Goal: Task Accomplishment & Management: Complete application form

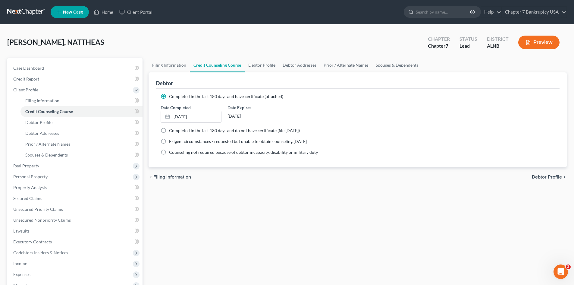
click at [77, 12] on span "New Case" at bounding box center [73, 12] width 20 height 5
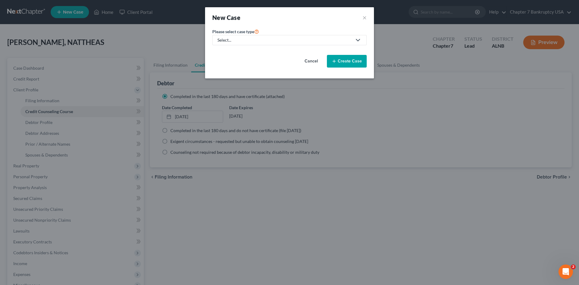
click at [322, 40] on div "Select..." at bounding box center [284, 40] width 134 height 6
click at [224, 51] on div "Bankruptcy" at bounding box center [229, 52] width 22 height 6
select select "1"
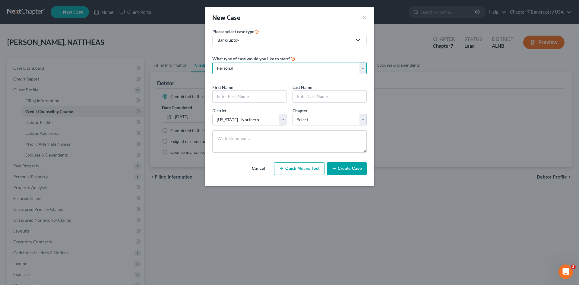
click at [249, 65] on select "Personal Business" at bounding box center [289, 68] width 154 height 12
click at [239, 99] on input "text" at bounding box center [249, 96] width 74 height 11
type input "v"
type input "VERTTIS"
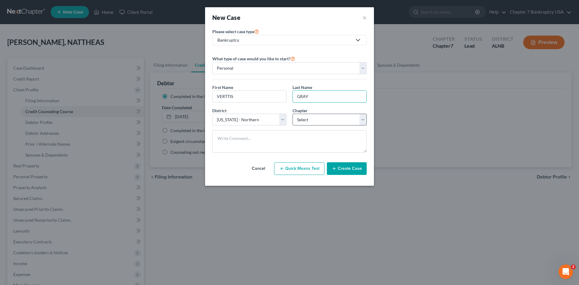
type input "GRAY"
click at [303, 122] on select "Select 7 11 12 13" at bounding box center [329, 120] width 74 height 12
select select "0"
click at [292, 114] on select "Select 7 11 12 13" at bounding box center [329, 120] width 74 height 12
click at [260, 140] on textarea at bounding box center [289, 141] width 154 height 22
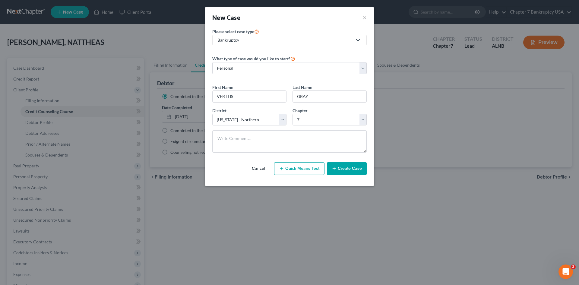
click at [344, 170] on button "Create Case" at bounding box center [347, 168] width 40 height 13
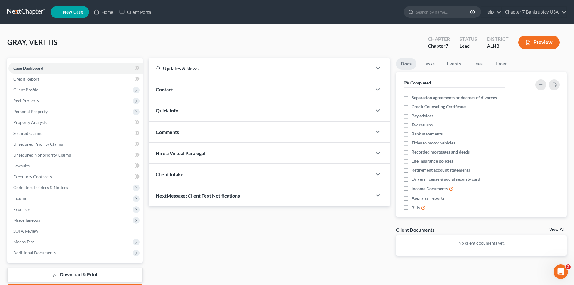
click at [234, 87] on div "Contact" at bounding box center [260, 89] width 223 height 21
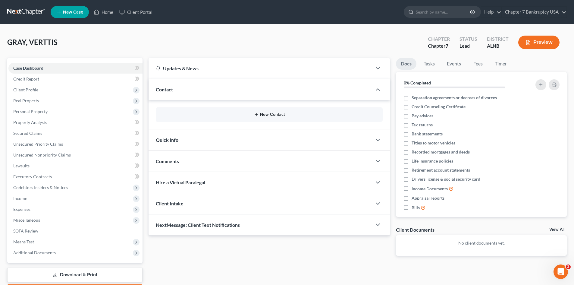
click at [262, 114] on button "New Contact" at bounding box center [269, 114] width 217 height 5
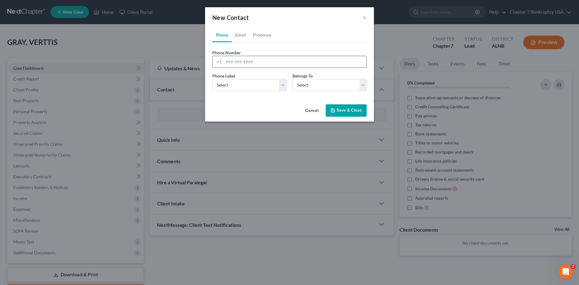
click at [238, 56] on div "+1" at bounding box center [289, 62] width 154 height 12
click at [232, 64] on input "tel" at bounding box center [295, 61] width 143 height 11
type input "2054674256"
click at [237, 81] on select "Select Mobile Home Work Other" at bounding box center [249, 85] width 74 height 12
select select "0"
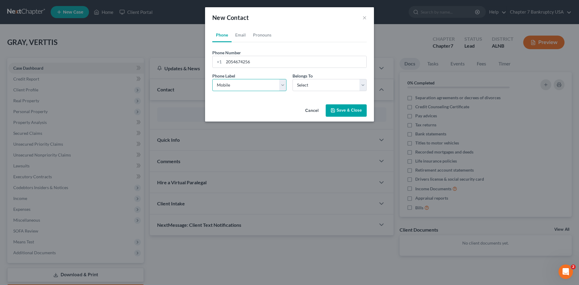
click at [212, 79] on select "Select Mobile Home Work Other" at bounding box center [249, 85] width 74 height 12
drag, startPoint x: 284, startPoint y: 88, endPoint x: 322, endPoint y: 87, distance: 37.4
click at [296, 88] on div "Phone Label * Select Mobile Home Work Other Belongs To * Select Client Other" at bounding box center [289, 84] width 160 height 23
click at [322, 87] on select "Select Client Other" at bounding box center [329, 85] width 74 height 12
select select "0"
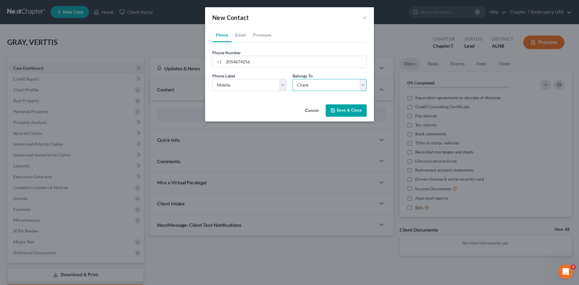
click at [292, 79] on select "Select Client Other" at bounding box center [329, 85] width 74 height 12
click at [242, 33] on link "Email" at bounding box center [240, 35] width 18 height 14
click at [237, 61] on input "email" at bounding box center [295, 61] width 143 height 11
type input "[EMAIL_ADDRESS][DOMAIN_NAME]"
click at [247, 85] on select "Select Home Work Other" at bounding box center [249, 85] width 74 height 12
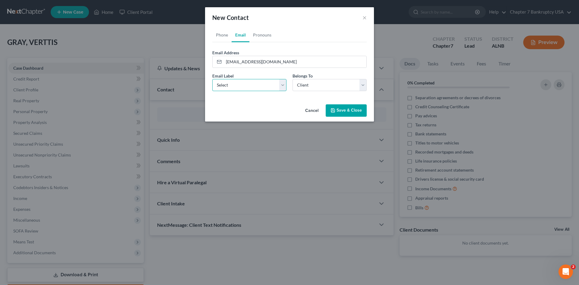
select select "0"
click at [212, 79] on select "Select Home Work Other" at bounding box center [249, 85] width 74 height 12
click at [299, 85] on select "Select Client Other" at bounding box center [329, 85] width 74 height 12
click at [292, 79] on select "Select Client Other" at bounding box center [329, 85] width 74 height 12
click at [344, 110] on button "Save & Close" at bounding box center [345, 110] width 41 height 13
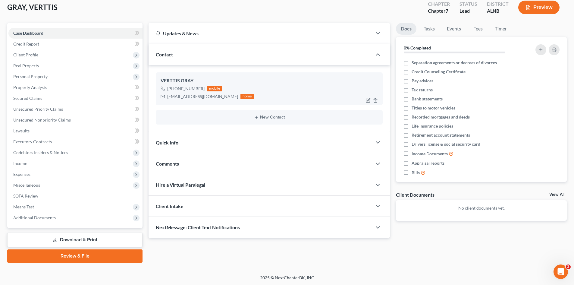
scroll to position [36, 0]
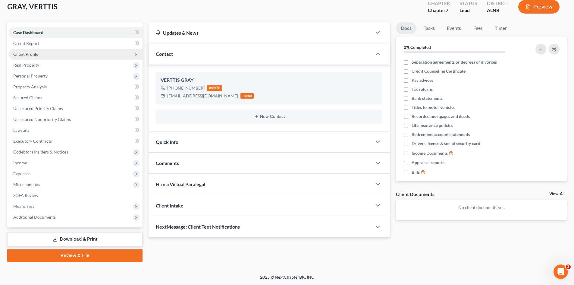
click at [29, 53] on span "Client Profile" at bounding box center [25, 54] width 25 height 5
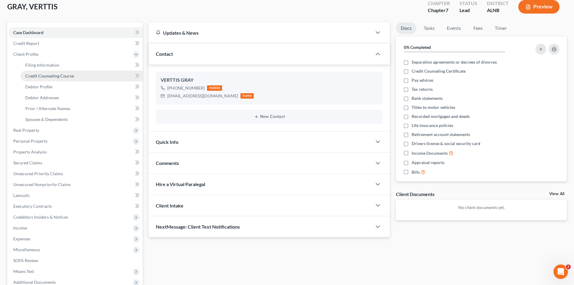
click at [40, 76] on span "Credit Counseling Course" at bounding box center [49, 75] width 49 height 5
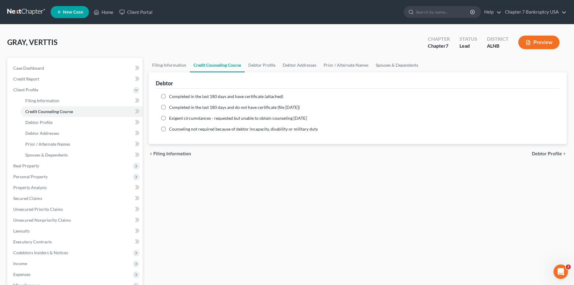
click at [169, 106] on label "Completed in the last 180 days and do not have certificate (file [DATE])" at bounding box center [234, 107] width 131 height 6
click at [171, 106] on input "Completed in the last 180 days and do not have certificate (file [DATE])" at bounding box center [173, 106] width 4 height 4
radio input "true"
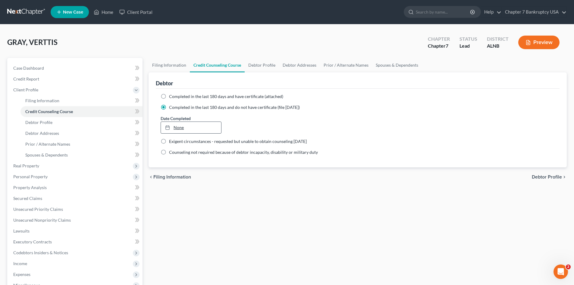
type input "[DATE]"
click at [189, 126] on link "None" at bounding box center [191, 127] width 60 height 11
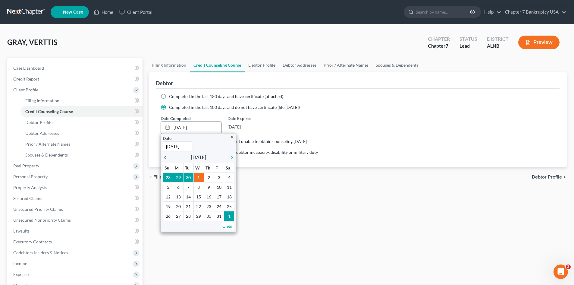
click at [168, 158] on icon "chevron_left" at bounding box center [167, 157] width 8 height 5
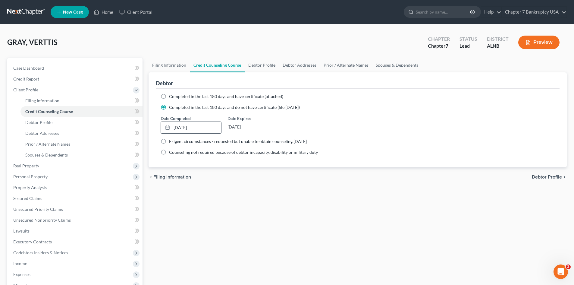
click at [542, 178] on span "Debtor Profile" at bounding box center [547, 176] width 30 height 5
select select "0"
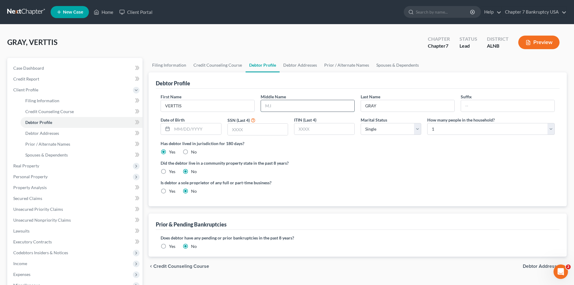
click at [294, 108] on input "text" at bounding box center [307, 105] width 93 height 11
type input "V."
click at [235, 129] on input "text" at bounding box center [258, 129] width 60 height 11
type input "7741"
click at [181, 130] on input "text" at bounding box center [196, 128] width 49 height 11
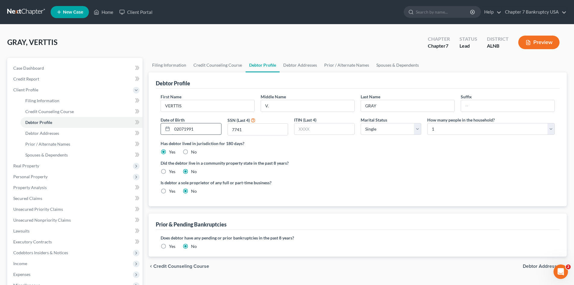
click at [178, 128] on input "02071991" at bounding box center [196, 128] width 49 height 11
click at [179, 128] on input "02071991" at bounding box center [196, 128] width 49 height 11
click at [185, 130] on input "02/071991" at bounding box center [196, 128] width 49 height 11
type input "[DATE]"
click at [340, 157] on ng-include "First Name VERTTIS Middle Name V. Last Name GRAY Suffix Date of Birth [DEMOGRAP…" at bounding box center [358, 145] width 394 height 105
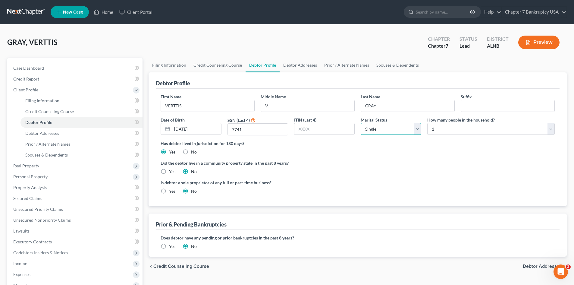
click at [409, 131] on select "Select Single Married Separated Divorced Widowed" at bounding box center [391, 129] width 61 height 12
click at [361, 123] on select "Select Single Married Separated Divorced Widowed" at bounding box center [391, 129] width 61 height 12
click at [442, 131] on select "Select 1 2 3 4 5 6 7 8 9 10 11 12 13 14 15 16 17 18 19 20" at bounding box center [490, 129] width 127 height 12
select select "2"
click at [427, 123] on select "Select 1 2 3 4 5 6 7 8 9 10 11 12 13 14 15 16 17 18 19 20" at bounding box center [490, 129] width 127 height 12
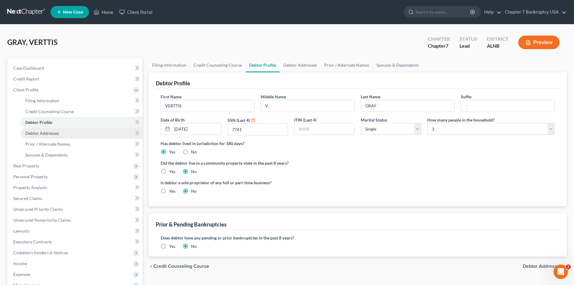
click at [39, 135] on span "Debtor Addresses" at bounding box center [42, 132] width 34 height 5
select select "0"
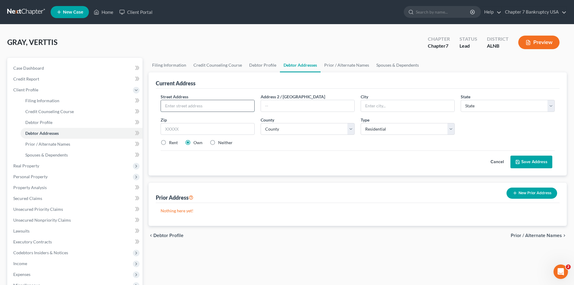
click at [171, 109] on input "text" at bounding box center [207, 105] width 93 height 11
click at [320, 138] on div "Street Address * Address 2 / [GEOGRAPHIC_DATA] * State * State [US_STATE] AK AR…" at bounding box center [358, 121] width 400 height 57
click at [398, 132] on select "Select Residential Mailing Rental Business" at bounding box center [408, 129] width 94 height 12
click at [326, 143] on div "Rent Own Neither" at bounding box center [358, 143] width 400 height 6
click at [218, 142] on label "Neither" at bounding box center [225, 143] width 14 height 6
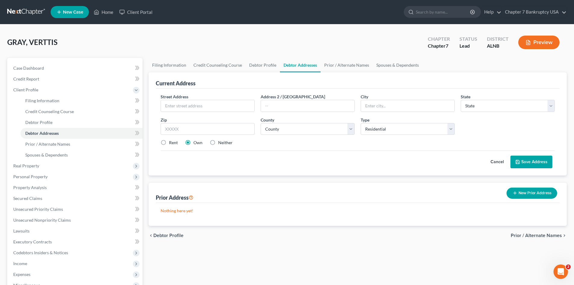
click at [221, 142] on input "Neither" at bounding box center [223, 142] width 4 height 4
radio input "true"
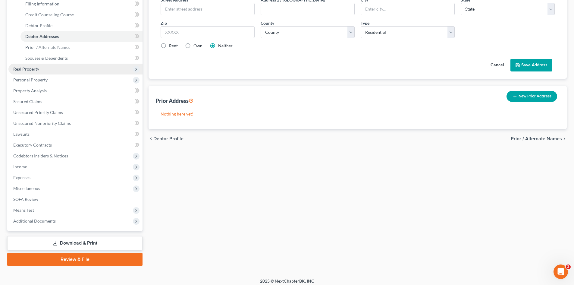
scroll to position [101, 0]
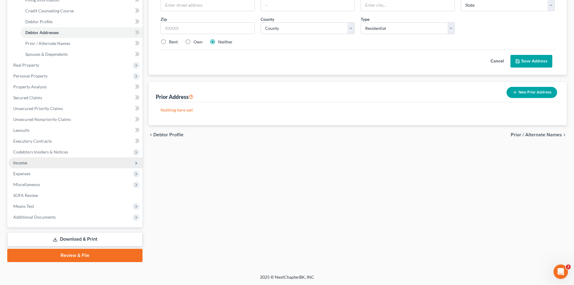
click at [22, 165] on span "Income" at bounding box center [20, 162] width 14 height 5
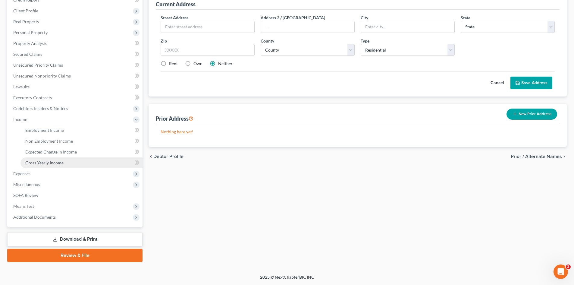
scroll to position [79, 0]
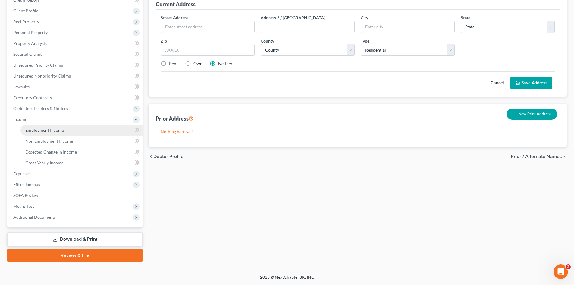
click at [55, 131] on span "Employment Income" at bounding box center [44, 129] width 39 height 5
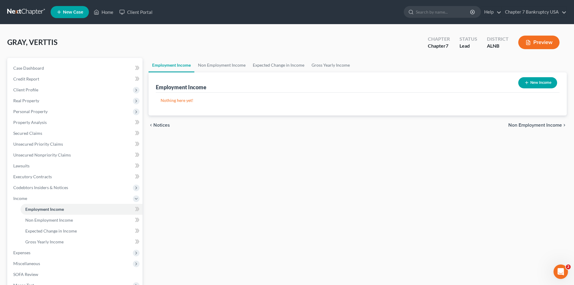
click at [541, 82] on button "New Income" at bounding box center [537, 82] width 39 height 11
select select "0"
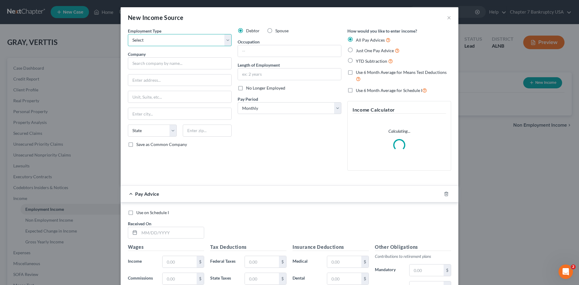
click at [169, 42] on select "Select Full or [DEMOGRAPHIC_DATA] Employment Self Employment" at bounding box center [180, 40] width 104 height 12
select select "0"
click at [128, 34] on select "Select Full or [DEMOGRAPHIC_DATA] Employment Self Employment" at bounding box center [180, 40] width 104 height 12
click at [159, 68] on input "text" at bounding box center [180, 63] width 104 height 12
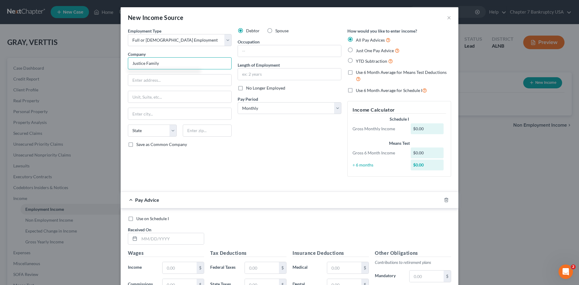
type input "Justice Family"
click at [242, 73] on input "text" at bounding box center [289, 73] width 103 height 11
type input "2 months"
click at [250, 52] on input "text" at bounding box center [289, 50] width 103 height 11
type input "c"
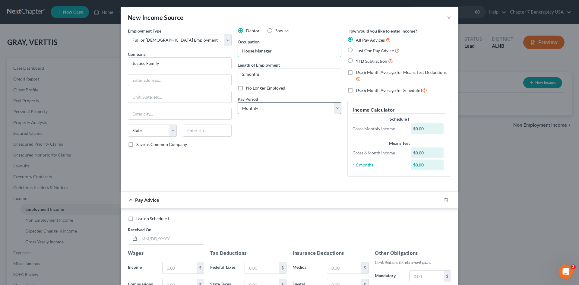
type input "House Manager"
click at [280, 106] on select "Select Monthly Twice Monthly Every Other Week Weekly" at bounding box center [289, 108] width 104 height 12
select select "2"
click at [237, 102] on select "Select Monthly Twice Monthly Every Other Week Weekly" at bounding box center [289, 108] width 104 height 12
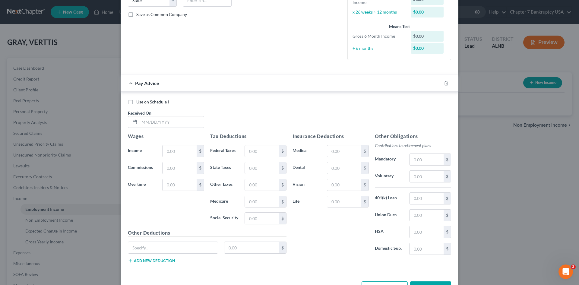
scroll to position [151, 0]
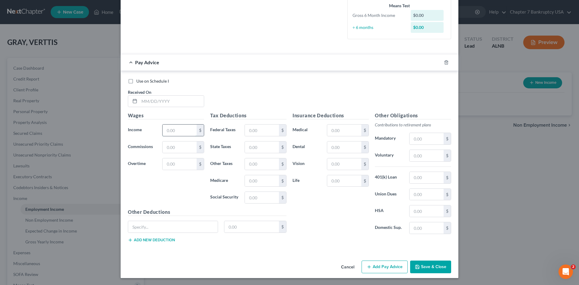
click at [181, 130] on input "text" at bounding box center [179, 129] width 34 height 11
type input "2,900"
click at [317, 224] on div "Insurance Deductions Medical $ Dental $ Vision $ Life $" at bounding box center [330, 175] width 82 height 127
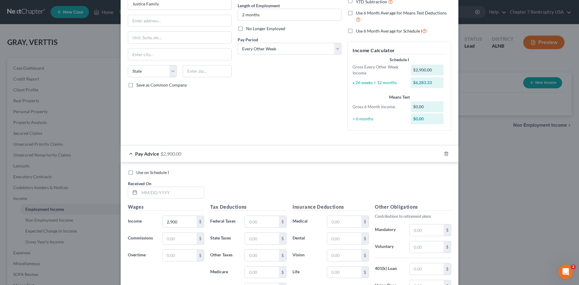
scroll to position [0, 0]
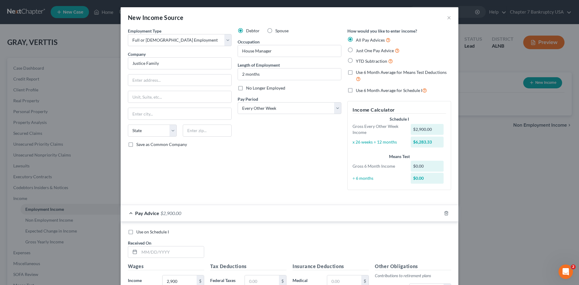
click at [356, 51] on label "Just One Pay Advice" at bounding box center [378, 50] width 44 height 7
click at [358, 51] on input "Just One Pay Advice" at bounding box center [360, 49] width 4 height 4
radio input "true"
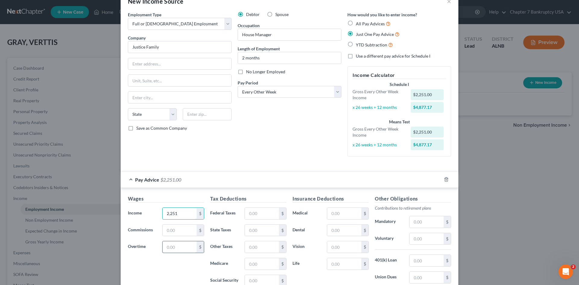
scroll to position [30, 0]
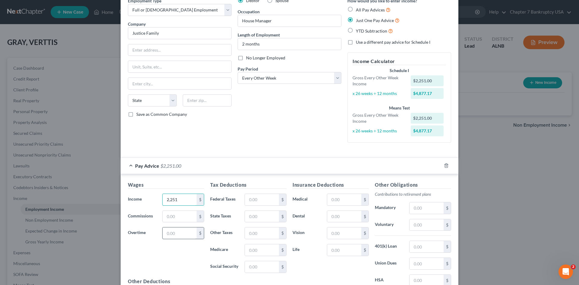
type input "2,251"
click at [187, 236] on input "text" at bounding box center [179, 232] width 34 height 11
type input "643"
click at [182, 258] on div "Wages Income * 2,251 $ Commissions $ Overtime 643 $" at bounding box center [166, 229] width 82 height 96
click at [164, 216] on input "text" at bounding box center [179, 216] width 34 height 11
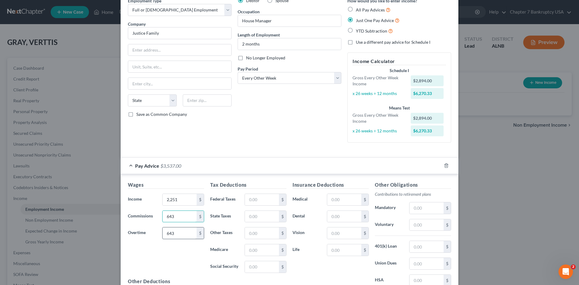
type input "643"
click at [149, 261] on div "Wages Income * 2,251 $ Commissions 643 $ Overtime $" at bounding box center [166, 229] width 82 height 96
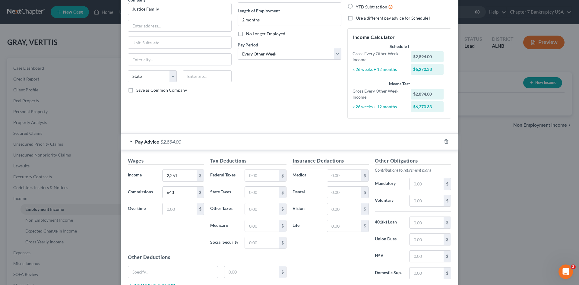
scroll to position [0, 0]
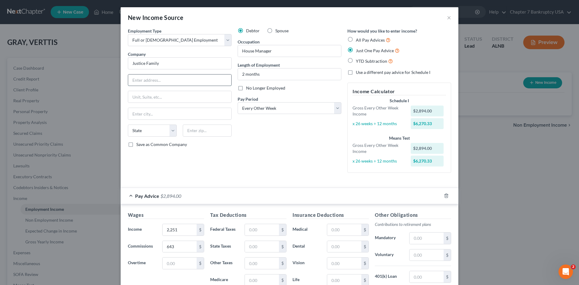
click at [161, 80] on input "text" at bounding box center [179, 79] width 103 height 11
type input "[STREET_ADDRESS]"
click at [203, 129] on input "text" at bounding box center [207, 130] width 49 height 12
type input "35203"
drag, startPoint x: 203, startPoint y: 129, endPoint x: 164, endPoint y: 165, distance: 53.1
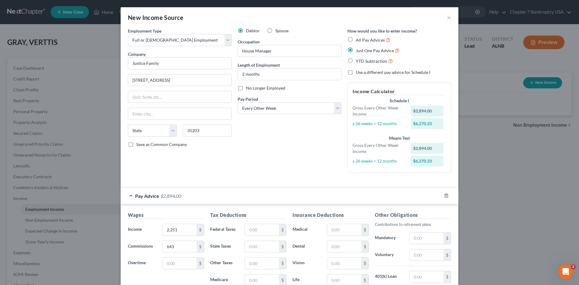
click at [164, 165] on div "Employment Type * Select Full or [DEMOGRAPHIC_DATA] Employment Self Employment …" at bounding box center [180, 103] width 110 height 150
type input "[GEOGRAPHIC_DATA]"
select select "0"
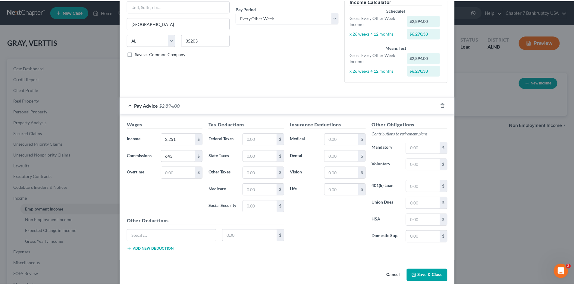
scroll to position [99, 0]
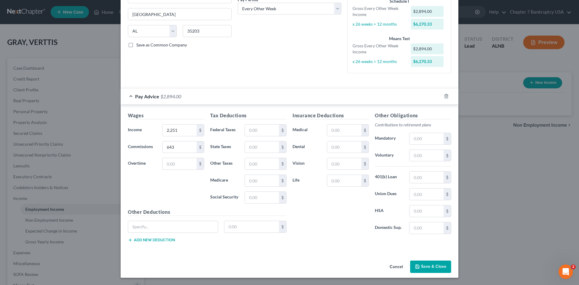
drag, startPoint x: 435, startPoint y: 265, endPoint x: 410, endPoint y: 248, distance: 30.3
click at [435, 265] on button "Save & Close" at bounding box center [430, 266] width 41 height 13
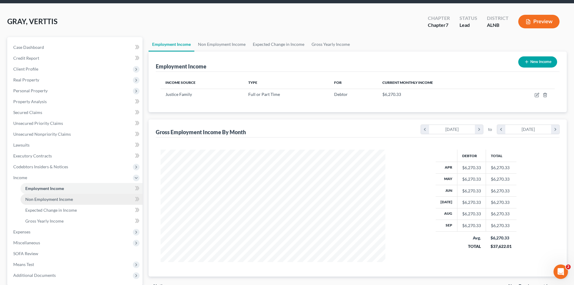
scroll to position [60, 0]
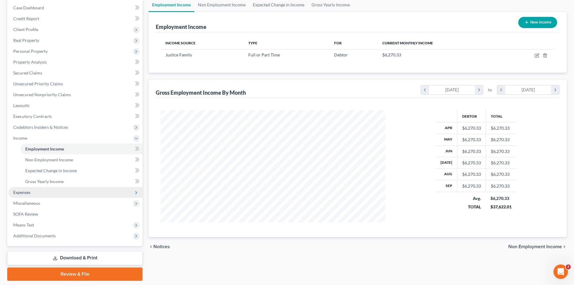
click at [36, 194] on span "Expenses" at bounding box center [75, 192] width 134 height 11
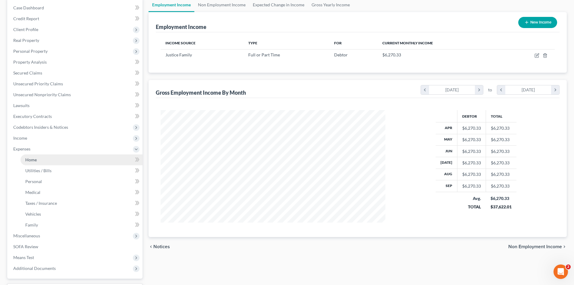
click at [35, 163] on link "Home" at bounding box center [81, 159] width 122 height 11
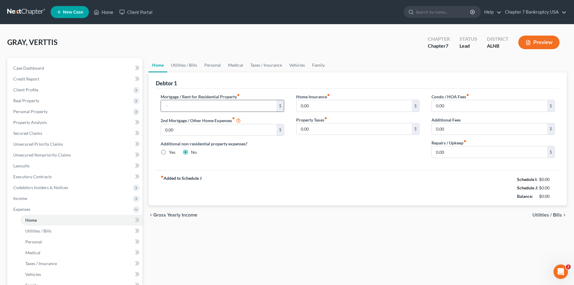
click at [184, 103] on input "text" at bounding box center [218, 105] width 115 height 11
click at [209, 108] on input "text" at bounding box center [218, 105] width 115 height 11
type input "800"
click at [318, 146] on div "Home Insurance fiber_manual_record 0.00 $ Property Taxes fiber_manual_record 0.…" at bounding box center [357, 127] width 135 height 69
click at [549, 214] on span "Utilities / Bills" at bounding box center [548, 214] width 30 height 5
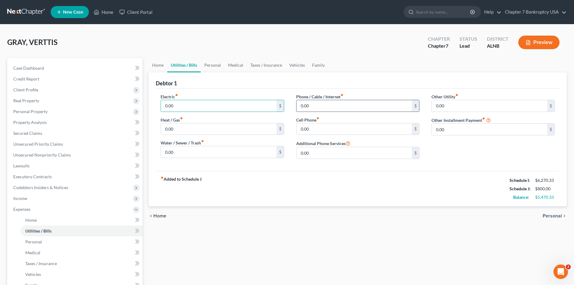
click at [327, 105] on input "0.00" at bounding box center [354, 105] width 115 height 11
click at [325, 130] on input "text" at bounding box center [354, 128] width 115 height 11
click at [314, 127] on input "text" at bounding box center [354, 128] width 115 height 11
type input "200"
click at [311, 130] on input "text" at bounding box center [354, 128] width 115 height 11
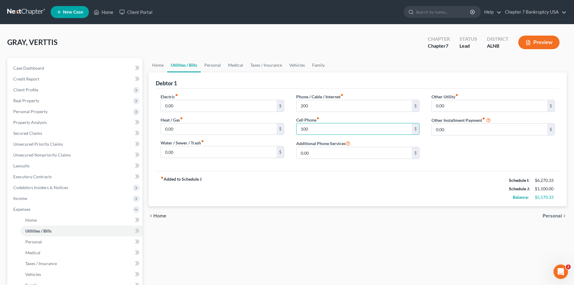
type input "100"
click at [357, 174] on div "fiber_manual_record Added to Schedule J Schedule I: $6,270.33 Schedule J: $1,10…" at bounding box center [358, 188] width 404 height 35
drag, startPoint x: 476, startPoint y: 149, endPoint x: 499, endPoint y: 172, distance: 32.0
click at [476, 150] on div "Other Utility fiber_manual_record 0.00 $ Other Installment Payment fiber_manual…" at bounding box center [493, 128] width 135 height 70
click at [550, 215] on span "Personal" at bounding box center [552, 215] width 19 height 5
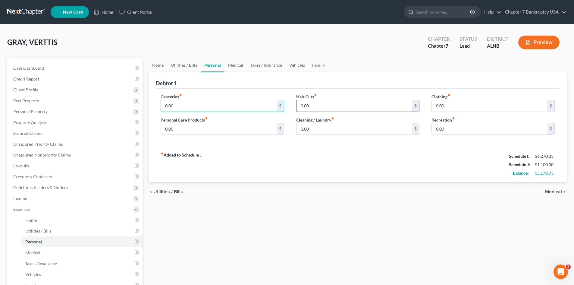
click at [316, 107] on input "0.00" at bounding box center [354, 105] width 115 height 11
type input "400"
click at [447, 105] on input "0.00" at bounding box center [489, 105] width 115 height 11
type input "600"
type input "150"
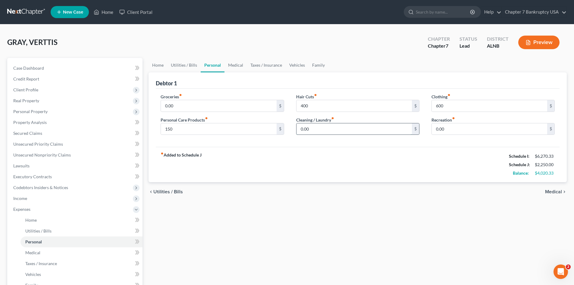
click at [313, 126] on input "0.00" at bounding box center [354, 128] width 115 height 11
type input "200"
click at [560, 192] on span "Medical" at bounding box center [553, 191] width 17 height 5
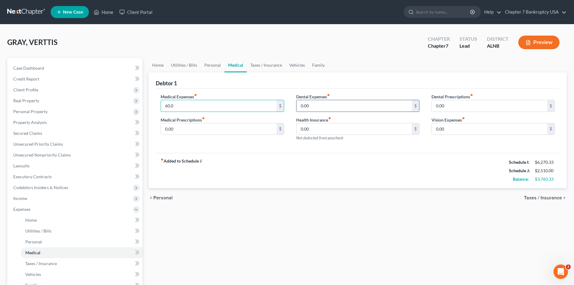
type input "60.0"
type input "1"
type input "60"
click at [319, 131] on input "0.00" at bounding box center [354, 128] width 115 height 11
type input "60"
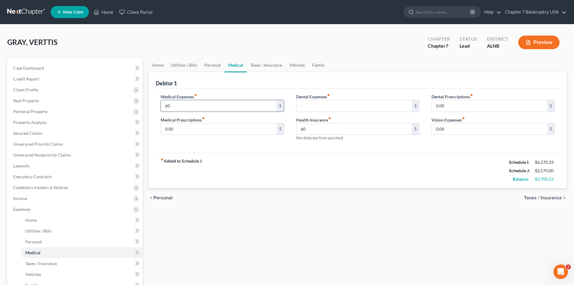
drag, startPoint x: 312, startPoint y: 177, endPoint x: 175, endPoint y: 107, distance: 154.3
click at [175, 107] on input "60" at bounding box center [218, 105] width 115 height 11
type input "0"
drag, startPoint x: 195, startPoint y: 156, endPoint x: 198, endPoint y: 143, distance: 12.9
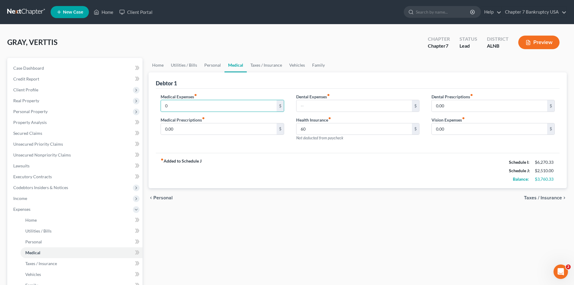
click at [195, 156] on div "fiber_manual_record Added to Schedule J Schedule I: $6,270.33 Schedule J: $2,51…" at bounding box center [358, 170] width 404 height 35
click at [202, 136] on div "Medical Expenses fiber_manual_record 0 $ Medical Prescriptions fiber_manual_rec…" at bounding box center [222, 119] width 135 height 52
drag, startPoint x: 317, startPoint y: 102, endPoint x: 315, endPoint y: 106, distance: 4.7
click at [316, 105] on input "text" at bounding box center [354, 105] width 115 height 11
type input "10"
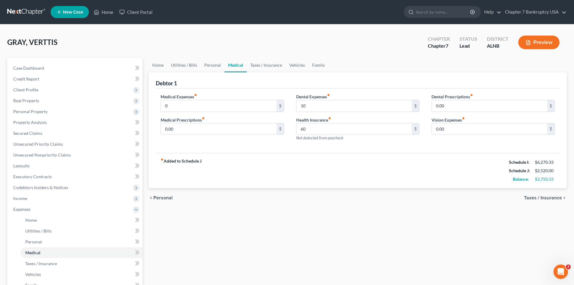
click at [397, 144] on div "Dental Expenses fiber_manual_record 10 $ Health Insurance fiber_manual_record 6…" at bounding box center [357, 119] width 135 height 52
click at [540, 197] on span "Taxes / Insurance" at bounding box center [543, 197] width 38 height 5
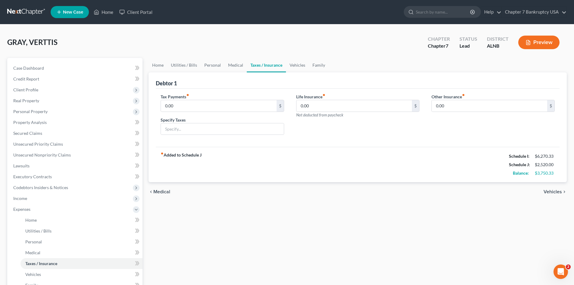
click at [555, 193] on span "Vehicles" at bounding box center [553, 191] width 18 height 5
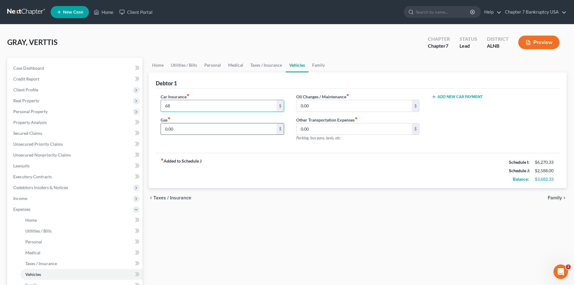
type input "68"
type input "450"
type input "1"
type input "50"
type input "300"
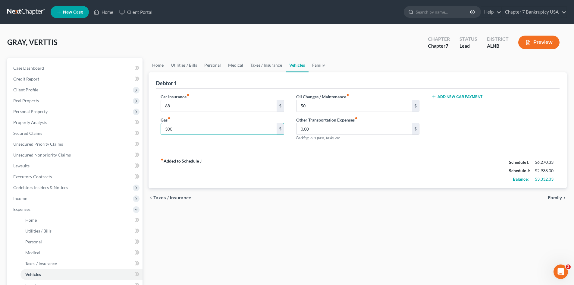
click at [515, 124] on div "Add New Car Payment" at bounding box center [493, 119] width 135 height 52
click at [552, 196] on span "Family" at bounding box center [555, 197] width 14 height 5
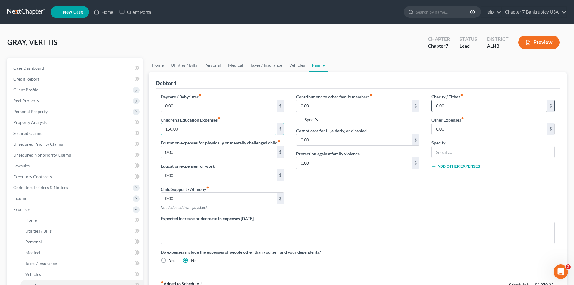
type input "150.00"
click at [455, 102] on input "0.00" at bounding box center [489, 105] width 115 height 11
type input "25.00"
drag, startPoint x: 453, startPoint y: 188, endPoint x: 513, endPoint y: 206, distance: 62.2
click at [460, 188] on div "Charity / Tithes fiber_manual_record 25.00 $ Other Expenses fiber_manual_record…" at bounding box center [493, 154] width 135 height 122
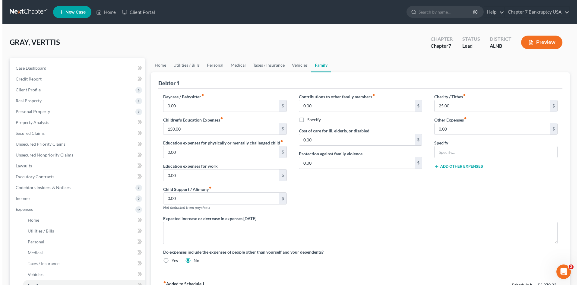
scroll to position [90, 0]
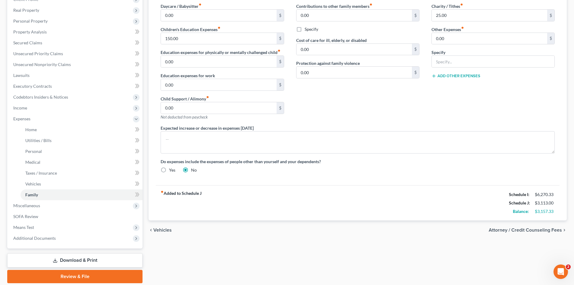
click at [533, 231] on span "Attorney / Credit Counseling Fees" at bounding box center [525, 230] width 73 height 5
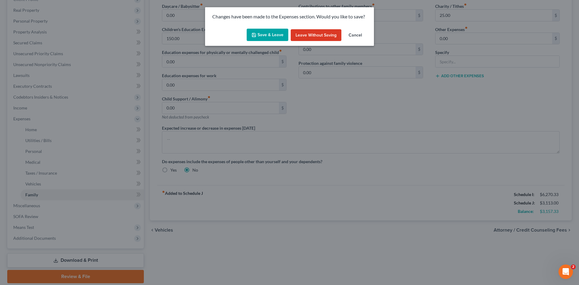
click at [273, 39] on button "Save & Leave" at bounding box center [268, 35] width 42 height 13
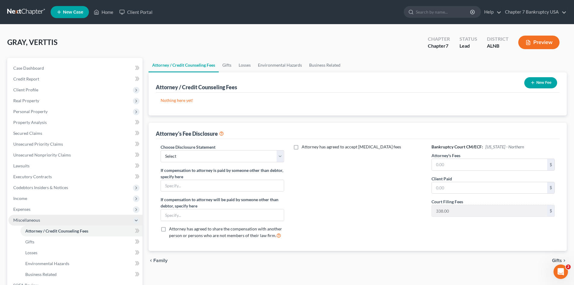
click at [33, 218] on span "Miscellaneous" at bounding box center [26, 219] width 27 height 5
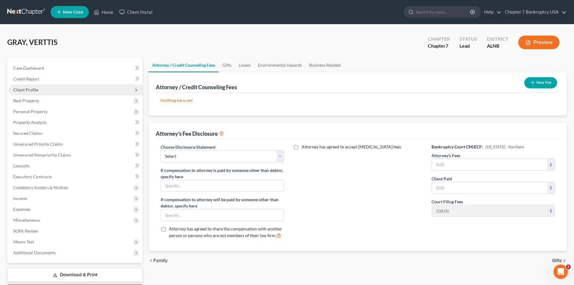
click at [25, 91] on span "Client Profile" at bounding box center [25, 89] width 25 height 5
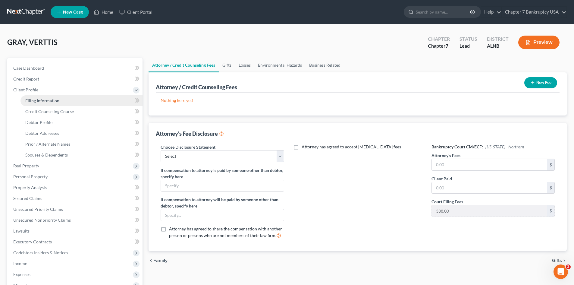
click at [35, 102] on span "Filing Information" at bounding box center [42, 100] width 34 height 5
select select "1"
select select "0"
select select "1"
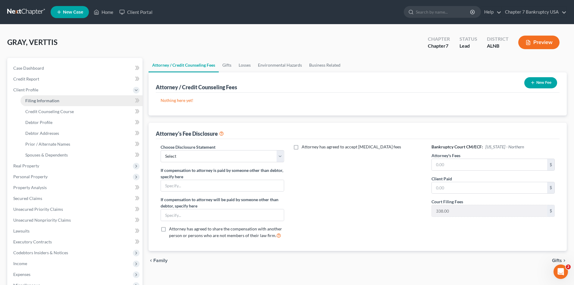
select select "0"
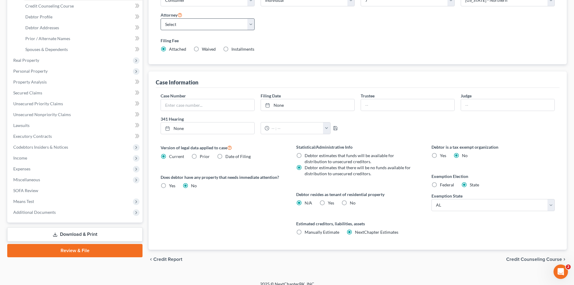
scroll to position [112, 0]
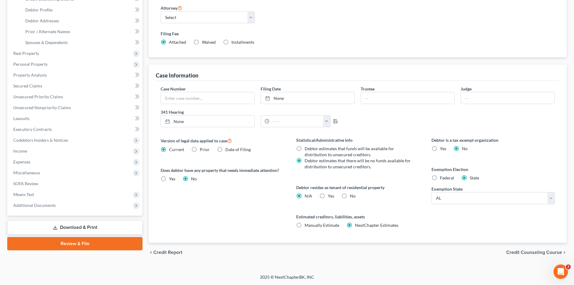
click at [517, 252] on span "Credit Counseling Course" at bounding box center [534, 252] width 56 height 5
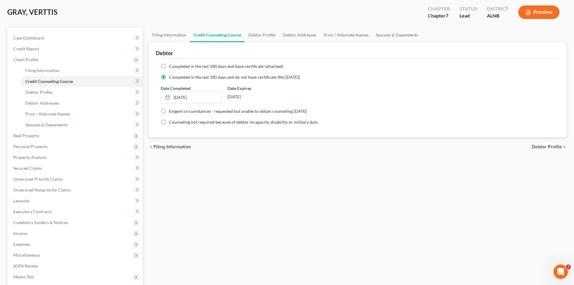
click at [548, 146] on span "Debtor Profile" at bounding box center [547, 146] width 30 height 5
select select "0"
select select "2"
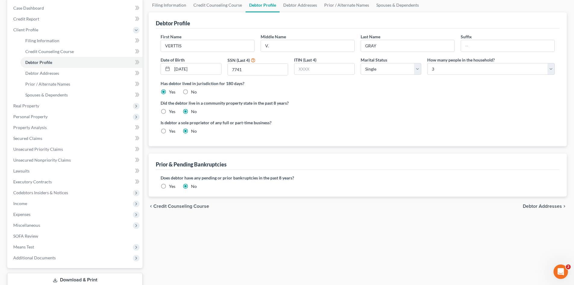
scroll to position [60, 0]
click at [546, 206] on span "Debtor Addresses" at bounding box center [542, 205] width 39 height 5
select select "0"
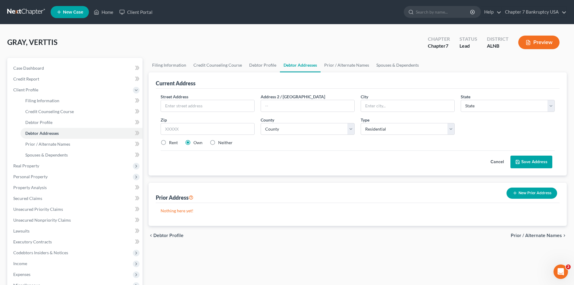
click at [542, 234] on span "Prior / Alternate Names" at bounding box center [536, 235] width 51 height 5
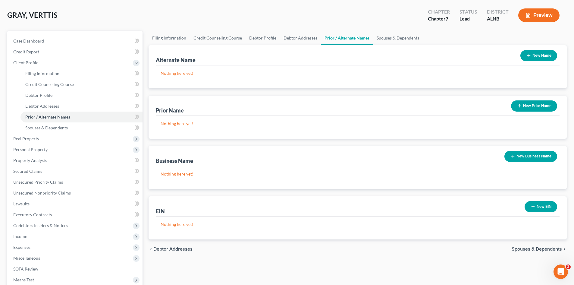
scroll to position [101, 0]
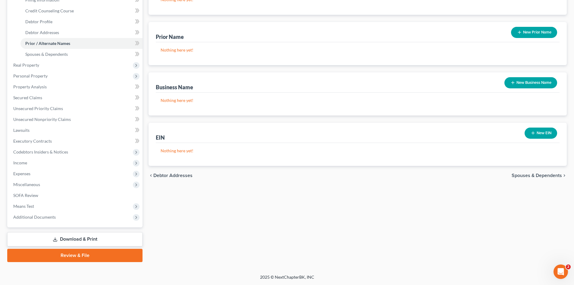
click at [534, 174] on span "Spouses & Dependents" at bounding box center [537, 175] width 50 height 5
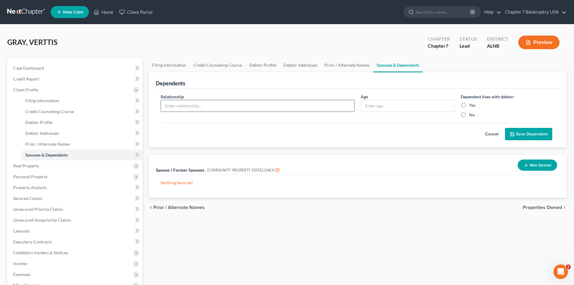
click at [176, 103] on input "text" at bounding box center [257, 105] width 193 height 11
click at [191, 105] on input "text" at bounding box center [257, 105] width 193 height 11
type input "SON"
click at [382, 106] on input "text" at bounding box center [407, 105] width 93 height 11
type input "6"
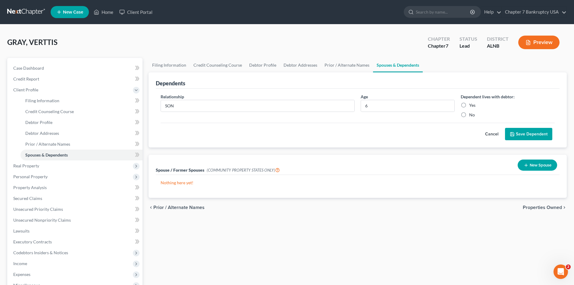
drag, startPoint x: 464, startPoint y: 103, endPoint x: 467, endPoint y: 107, distance: 4.6
click at [469, 105] on label "Yes" at bounding box center [472, 105] width 6 height 6
click at [472, 105] on input "Yes" at bounding box center [474, 104] width 4 height 4
radio input "true"
click at [529, 134] on button "Save Dependent" at bounding box center [528, 134] width 47 height 13
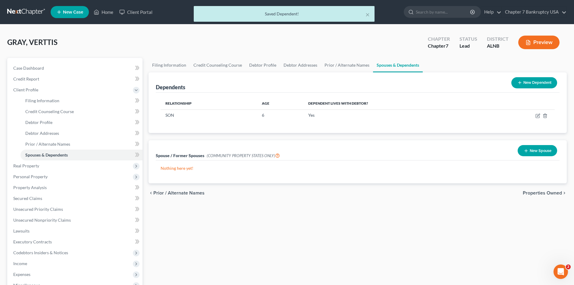
click at [537, 80] on button "New Dependent" at bounding box center [534, 82] width 46 height 11
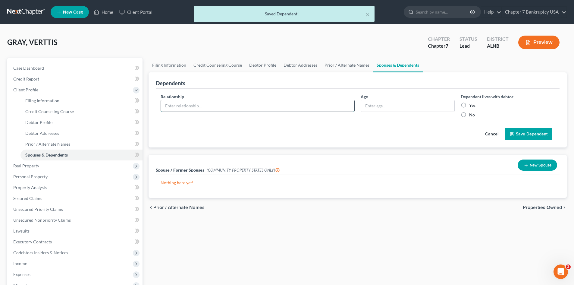
click at [180, 105] on input "text" at bounding box center [257, 105] width 193 height 11
type input "DAUGHTER"
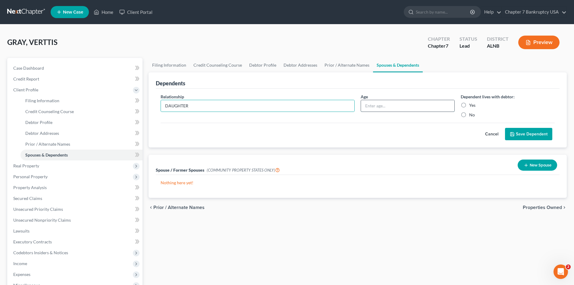
click at [385, 106] on input "text" at bounding box center [407, 105] width 93 height 11
type input "9"
click at [469, 105] on label "Yes" at bounding box center [472, 105] width 6 height 6
click at [472, 105] on input "Yes" at bounding box center [474, 104] width 4 height 4
radio input "true"
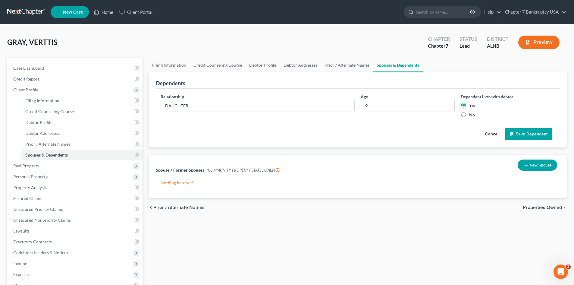
click at [528, 135] on button "Save Dependent" at bounding box center [528, 134] width 47 height 13
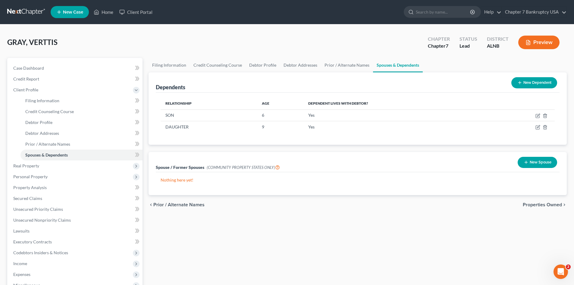
click at [526, 86] on button "New Dependent" at bounding box center [534, 82] width 46 height 11
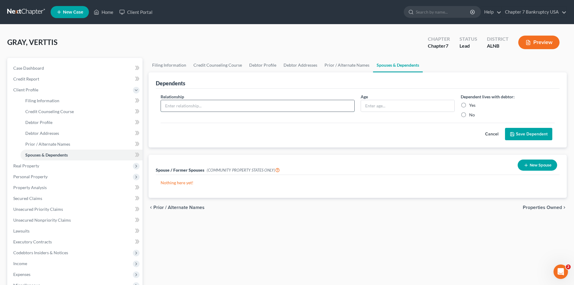
drag, startPoint x: 187, startPoint y: 109, endPoint x: 193, endPoint y: 105, distance: 6.9
click at [187, 109] on input "text" at bounding box center [257, 105] width 193 height 11
type input "MOTHER"
click at [386, 103] on input "text" at bounding box center [407, 105] width 93 height 11
type input "61"
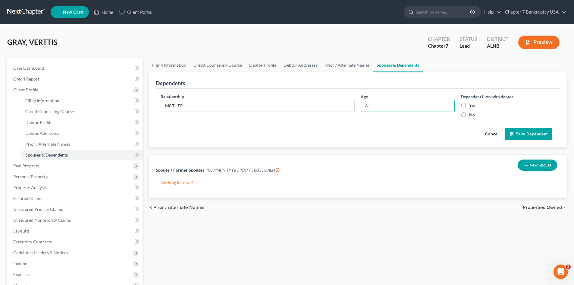
click at [469, 103] on label "Yes" at bounding box center [472, 105] width 6 height 6
click at [472, 103] on input "Yes" at bounding box center [474, 104] width 4 height 4
radio input "true"
click at [533, 135] on button "Save Dependent" at bounding box center [528, 134] width 47 height 13
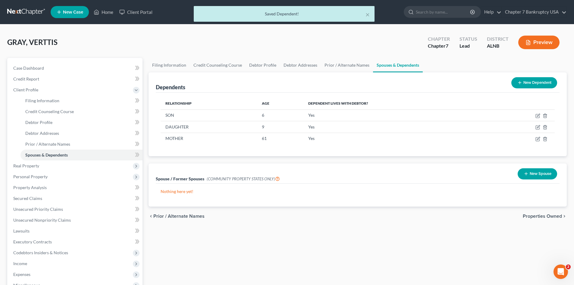
click at [532, 81] on button "New Dependent" at bounding box center [534, 82] width 46 height 11
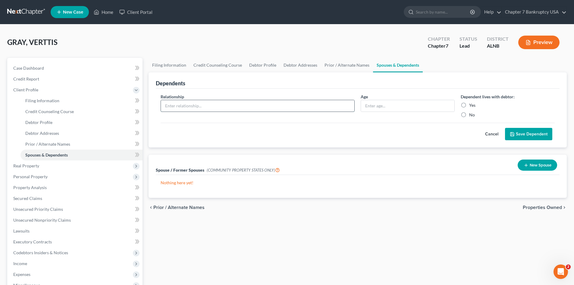
click at [187, 108] on input "text" at bounding box center [257, 105] width 193 height 11
type input "d"
type input "dad"
click at [374, 108] on input "text" at bounding box center [407, 105] width 93 height 11
type input "61"
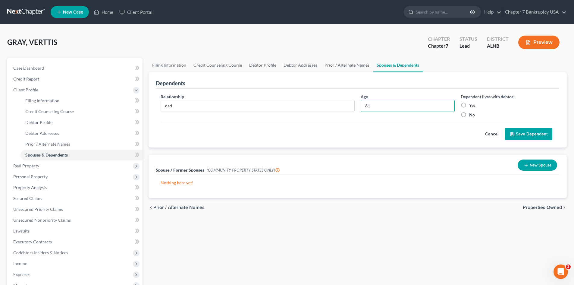
click at [469, 104] on label "Yes" at bounding box center [472, 105] width 6 height 6
click at [472, 104] on input "Yes" at bounding box center [474, 104] width 4 height 4
radio input "true"
click at [530, 136] on button "Save Dependent" at bounding box center [528, 134] width 47 height 13
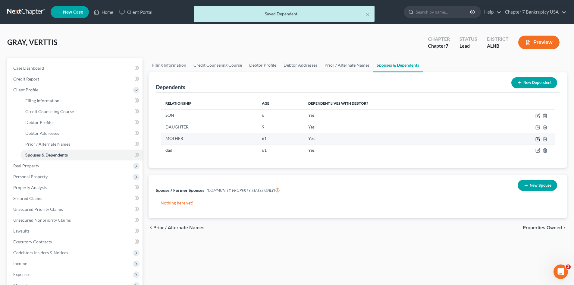
click at [540, 138] on icon "button" at bounding box center [538, 139] width 5 height 5
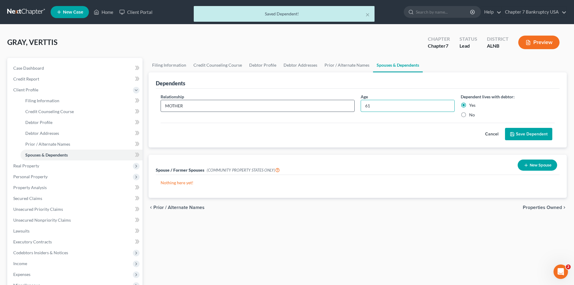
drag, startPoint x: 391, startPoint y: 108, endPoint x: 306, endPoint y: 106, distance: 85.3
click at [338, 106] on div "Relationship * MOTHER Age [DEMOGRAPHIC_DATA] Dependent lives with debtor: Yes No" at bounding box center [358, 107] width 400 height 29
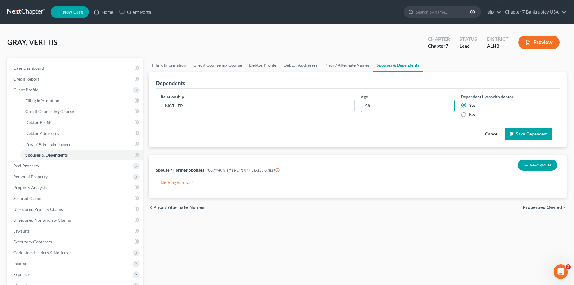
type input "58"
click at [531, 136] on button "Save Dependent" at bounding box center [528, 134] width 47 height 13
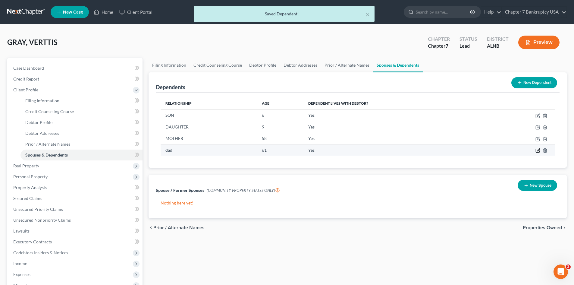
click at [540, 148] on icon "button" at bounding box center [538, 150] width 5 height 5
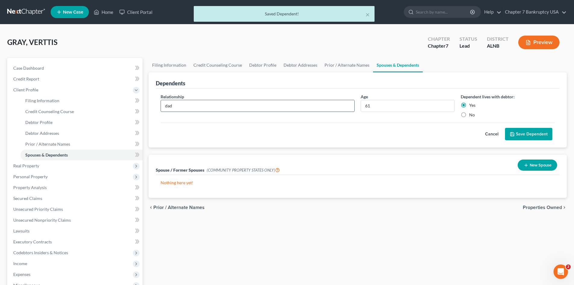
drag, startPoint x: 198, startPoint y: 104, endPoint x: 189, endPoint y: 105, distance: 9.2
click at [191, 105] on input "dad" at bounding box center [257, 105] width 193 height 11
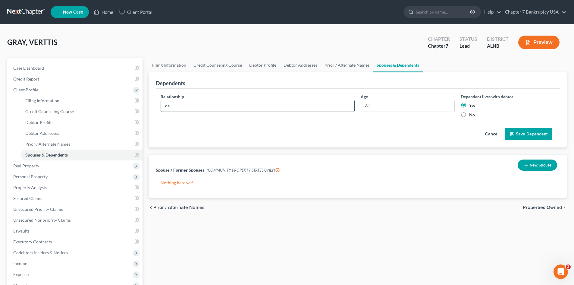
type input "d"
type input "Dad"
click at [523, 135] on button "Save Dependent" at bounding box center [528, 134] width 47 height 13
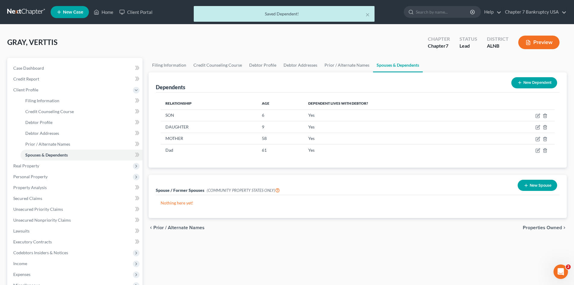
click at [550, 228] on span "Properties Owned" at bounding box center [542, 227] width 39 height 5
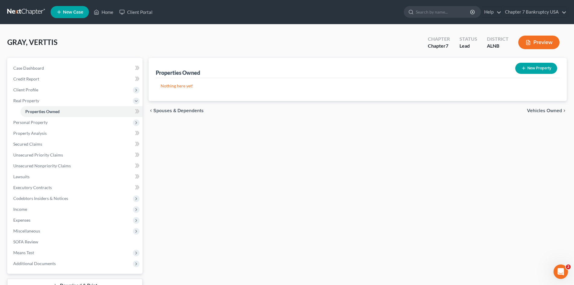
click at [548, 110] on span "Vehicles Owned" at bounding box center [544, 110] width 35 height 5
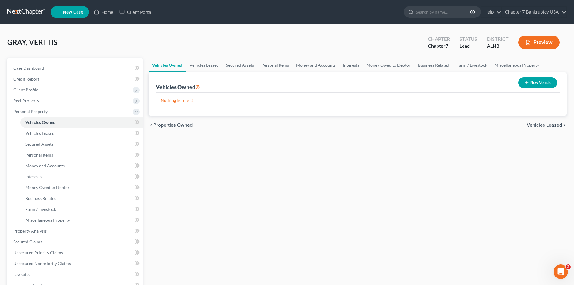
click at [542, 83] on button "New Vehicle" at bounding box center [537, 82] width 39 height 11
select select "0"
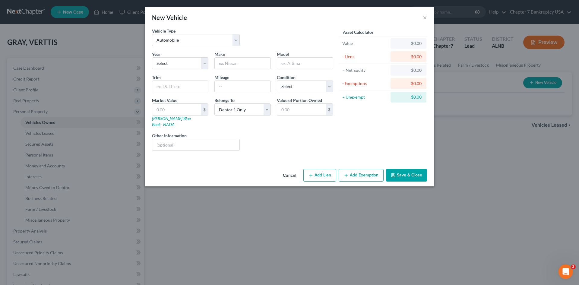
click at [284, 169] on button "Cancel" at bounding box center [289, 175] width 23 height 12
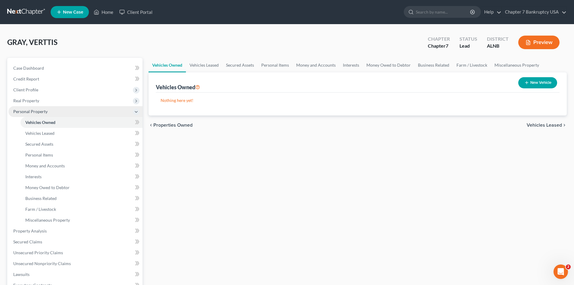
click at [26, 111] on span "Personal Property" at bounding box center [30, 111] width 34 height 5
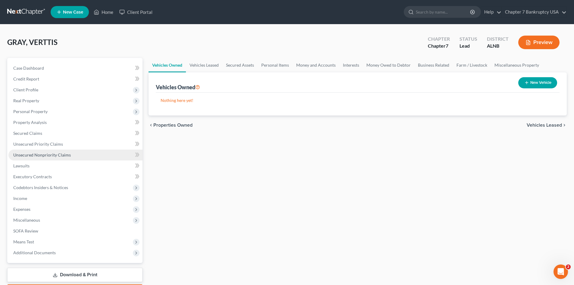
click at [49, 157] on span "Unsecured Nonpriority Claims" at bounding box center [42, 154] width 58 height 5
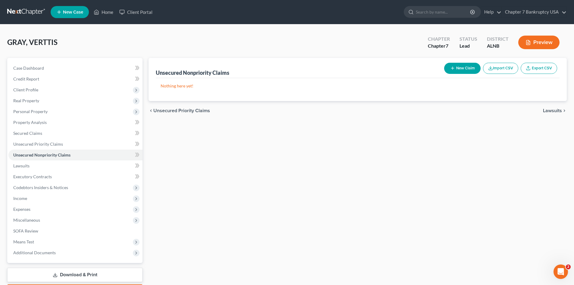
click at [459, 68] on button "New Claim" at bounding box center [462, 68] width 36 height 11
select select "0"
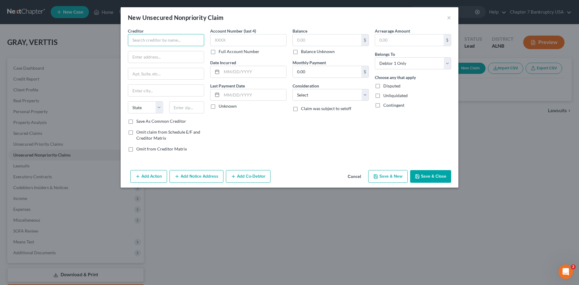
click at [163, 42] on input "text" at bounding box center [166, 40] width 76 height 12
click at [234, 41] on input "text" at bounding box center [248, 40] width 76 height 12
type input "7741"
click at [323, 43] on input "text" at bounding box center [327, 39] width 68 height 11
type input "511.00"
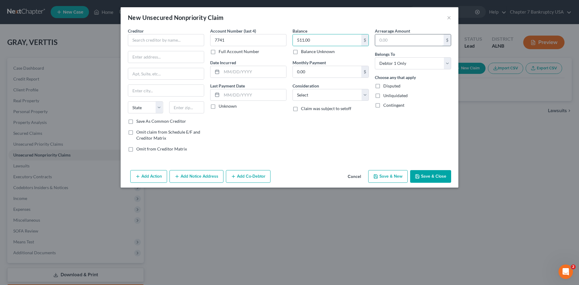
click at [399, 41] on input "text" at bounding box center [409, 39] width 68 height 11
type input "511.00"
click at [343, 95] on select "Select Cable / Satellite Services Collection Agency Credit Card Debt Debt Couns…" at bounding box center [330, 95] width 76 height 12
click at [240, 73] on input "text" at bounding box center [254, 71] width 64 height 11
type input "0/30/2025"
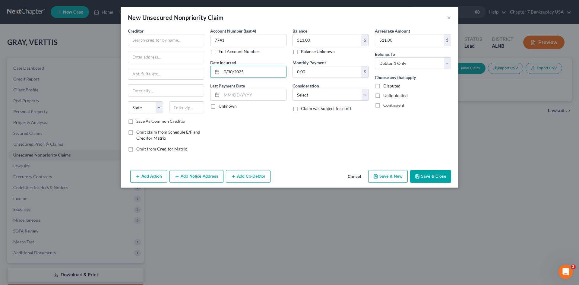
click at [218, 106] on label "Unknown" at bounding box center [227, 106] width 18 height 6
click at [221, 106] on input "Unknown" at bounding box center [223, 105] width 4 height 4
checkbox input "true"
click at [146, 39] on input "text" at bounding box center [166, 40] width 76 height 12
type input "l"
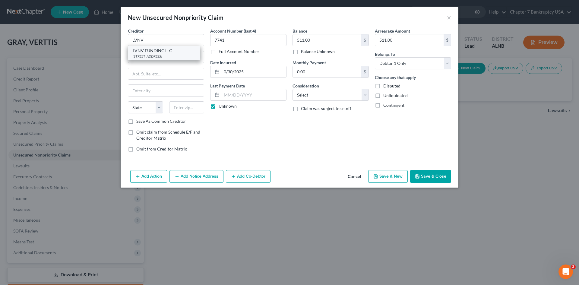
click at [155, 58] on div "[STREET_ADDRESS]" at bounding box center [164, 56] width 63 height 5
type input "LVNV FUNDING LLC"
type input "[STREET_ADDRESS]"
type input "[GEOGRAPHIC_DATA]"
select select "42"
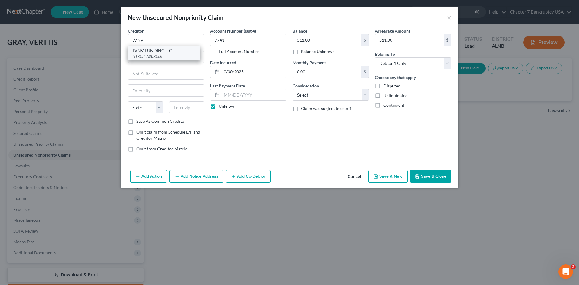
type input "29615"
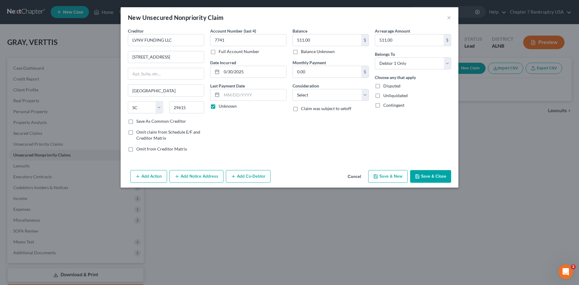
click at [136, 120] on label "Save As Common Creditor" at bounding box center [161, 121] width 50 height 6
click at [139, 120] on input "Save As Common Creditor" at bounding box center [141, 120] width 4 height 4
checkbox input "true"
click at [348, 95] on select "Select Cable / Satellite Services Collection Agency Credit Card Debt Debt Couns…" at bounding box center [330, 95] width 76 height 12
select select "4"
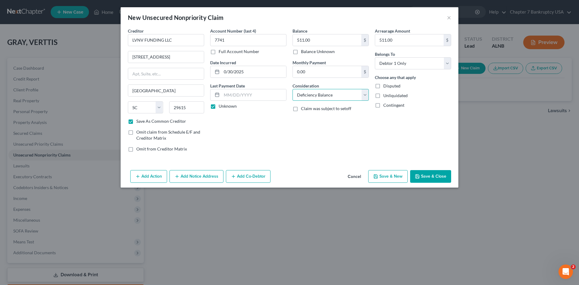
click at [292, 89] on select "Select Cable / Satellite Services Collection Agency Credit Card Debt Debt Couns…" at bounding box center [330, 95] width 76 height 12
click at [387, 132] on div "Arrearage Amount 511.00 $ Belongs To * Select Debtor 1 Only Debtor 2 Only Debto…" at bounding box center [413, 92] width 82 height 129
click at [372, 176] on button "Save & New" at bounding box center [387, 176] width 39 height 13
select select "0"
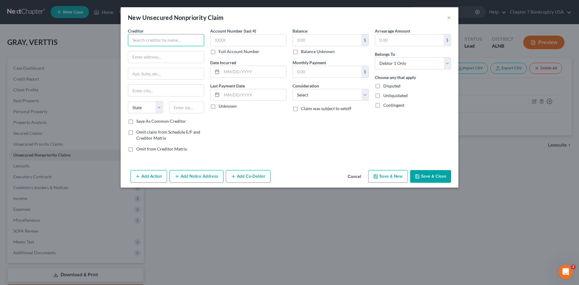
click at [142, 42] on input "text" at bounding box center [166, 40] width 76 height 12
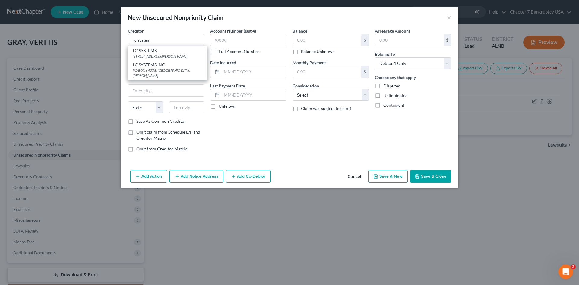
click at [157, 54] on div "[STREET_ADDRESS][PERSON_NAME]" at bounding box center [168, 56] width 70 height 5
type input "I C SYSTEMS"
type input "[STREET_ADDRESS]"
type input "Saint [PERSON_NAME]"
select select "24"
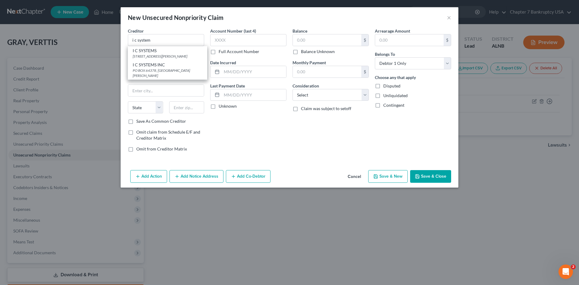
type input "55127"
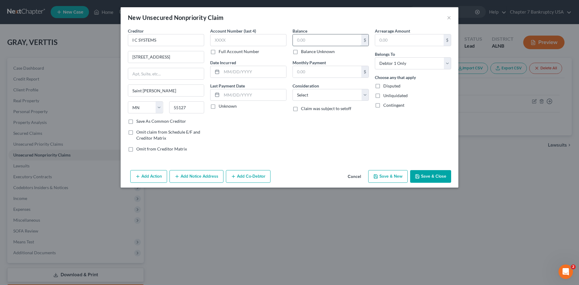
click at [298, 42] on input "text" at bounding box center [327, 39] width 68 height 11
click at [234, 43] on input "text" at bounding box center [248, 40] width 76 height 12
type input "7741"
click at [329, 41] on input "text" at bounding box center [327, 39] width 68 height 11
type input "82.00"
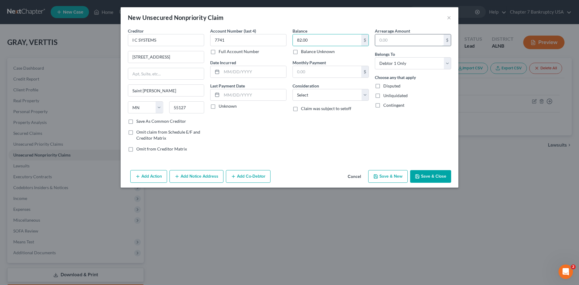
click at [396, 40] on input "text" at bounding box center [409, 39] width 68 height 11
type input "82.00"
click at [326, 95] on select "Select Cable / Satellite Services Collection Agency Credit Card Debt Debt Couns…" at bounding box center [330, 95] width 76 height 12
select select "1"
click at [292, 89] on select "Select Cable / Satellite Services Collection Agency Credit Card Debt Debt Couns…" at bounding box center [330, 95] width 76 height 12
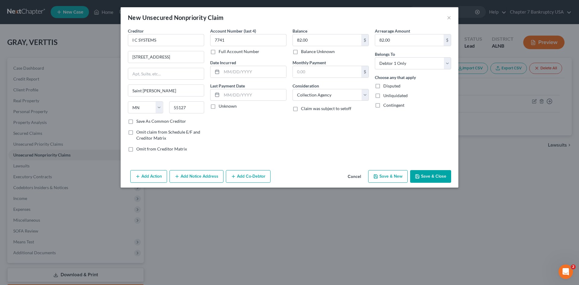
drag, startPoint x: 259, startPoint y: 138, endPoint x: 250, endPoint y: 126, distance: 14.9
click at [258, 137] on div "Account Number (last 4) 7741 Full Account Number Date Incurred Last Payment Dat…" at bounding box center [248, 92] width 82 height 129
click at [229, 71] on input "text" at bounding box center [254, 71] width 64 height 11
type input "[DATE]"
click at [218, 106] on label "Unknown" at bounding box center [227, 106] width 18 height 6
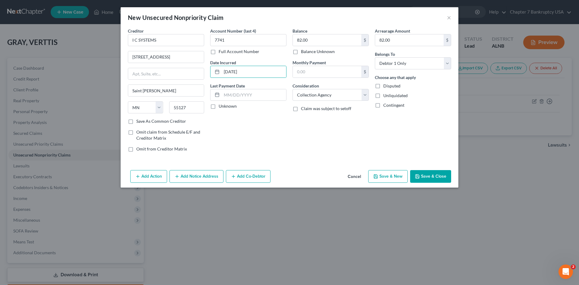
click at [221, 106] on input "Unknown" at bounding box center [223, 105] width 4 height 4
checkbox input "true"
click at [396, 178] on button "Save & New" at bounding box center [387, 176] width 39 height 13
select select "0"
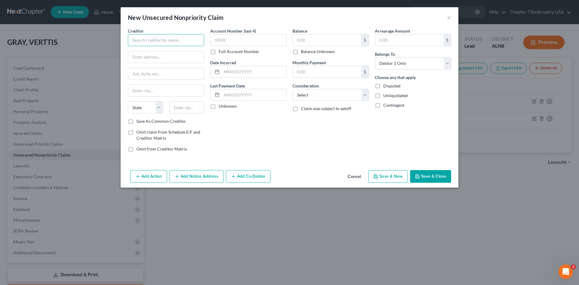
click at [146, 43] on input "text" at bounding box center [166, 40] width 76 height 12
type input "u"
type input "U.S. AUTO CREDIT"
click at [235, 36] on input "text" at bounding box center [248, 40] width 76 height 12
type input "7741"
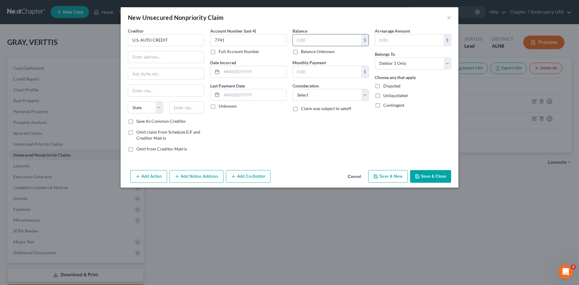
click at [323, 37] on input "text" at bounding box center [327, 39] width 68 height 11
type input "18,283.00"
click at [402, 40] on input "text" at bounding box center [409, 39] width 68 height 11
type input "18,283.00"
click at [344, 94] on select "Select Cable / Satellite Services Collection Agency Credit Card Debt Debt Couns…" at bounding box center [330, 95] width 76 height 12
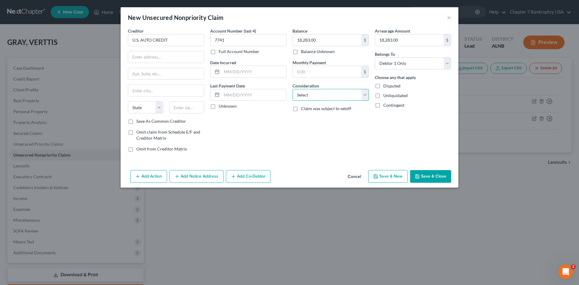
select select "4"
click at [292, 89] on select "Select Cable / Satellite Services Collection Agency Credit Card Debt Debt Couns…" at bounding box center [330, 95] width 76 height 12
click at [226, 72] on input "text" at bounding box center [254, 71] width 64 height 11
type input "[DATE]"
click at [233, 97] on input "text" at bounding box center [254, 94] width 64 height 11
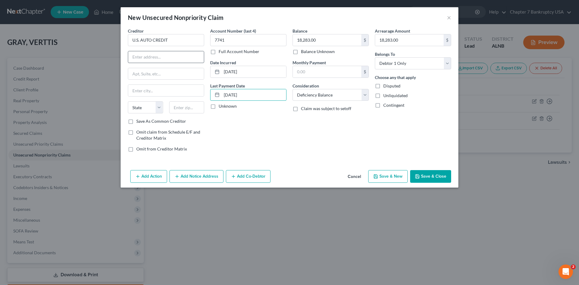
type input "[DATE]"
click at [159, 57] on input "text" at bounding box center [166, 56] width 76 height 11
type input "PO BOX 57545"
click at [185, 106] on input "text" at bounding box center [186, 107] width 35 height 12
type input "32241"
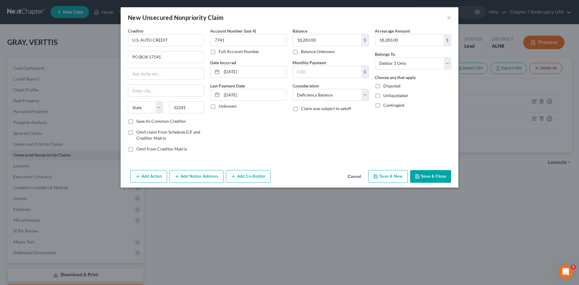
click at [252, 123] on div "Account Number (last 4) 7741 Full Account Number Date Incurred [DATE] Last Paym…" at bounding box center [248, 92] width 82 height 129
type input "[GEOGRAPHIC_DATA]"
select select "9"
click at [136, 121] on label "Save As Common Creditor" at bounding box center [161, 121] width 50 height 6
click at [139, 121] on input "Save As Common Creditor" at bounding box center [141, 120] width 4 height 4
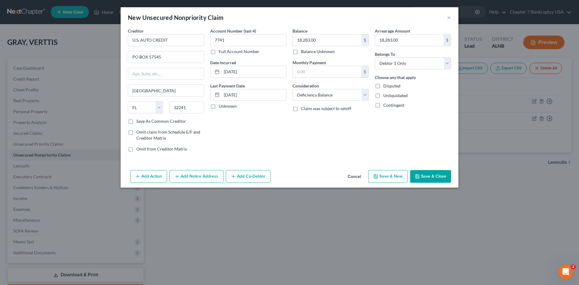
checkbox input "true"
click at [389, 180] on button "Save & New" at bounding box center [387, 176] width 39 height 13
select select "0"
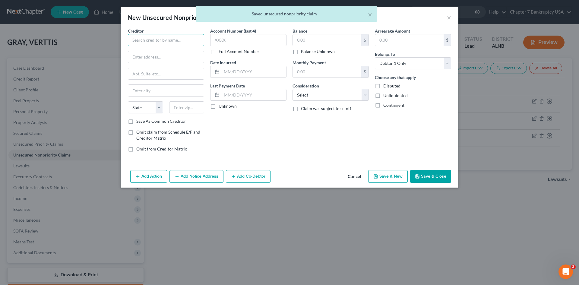
click at [143, 41] on input "text" at bounding box center [166, 40] width 76 height 12
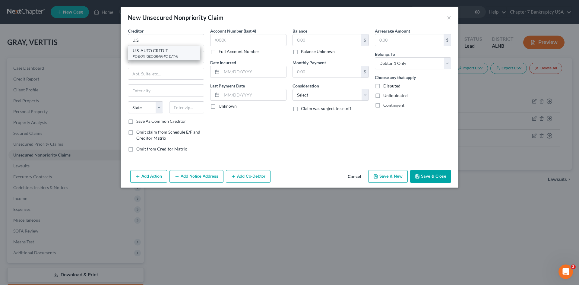
click at [150, 51] on div "U.S. AUTO CREDIT" at bounding box center [164, 51] width 63 height 6
type input "U.S. AUTO CREDIT"
type input "PO BOX 57545"
type input "[GEOGRAPHIC_DATA]"
select select "9"
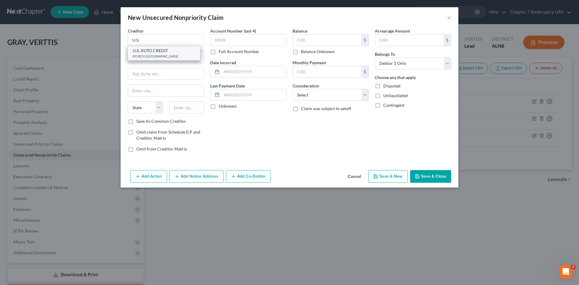
type input "32241"
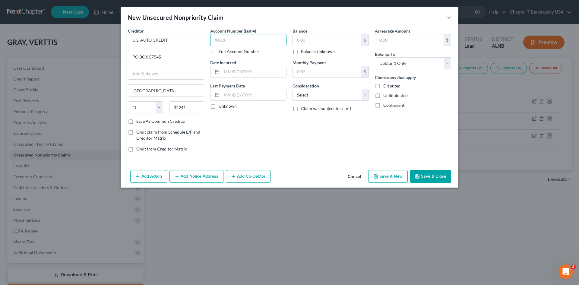
click at [227, 34] on input "text" at bounding box center [248, 40] width 76 height 12
type input "7741"
click at [309, 36] on input "text" at bounding box center [327, 39] width 68 height 11
click at [316, 37] on input "text" at bounding box center [327, 39] width 68 height 11
type input "9,698"
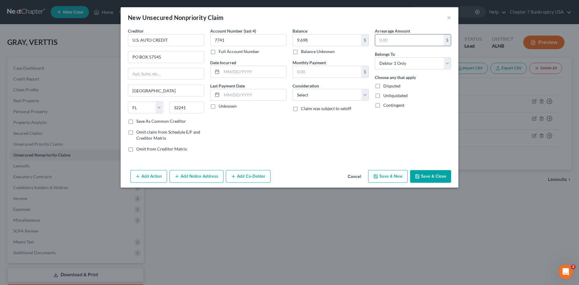
click at [391, 39] on input "text" at bounding box center [409, 39] width 68 height 11
type input "9,698"
click at [311, 93] on select "Select Cable / Satellite Services Collection Agency Credit Card Debt Debt Couns…" at bounding box center [330, 95] width 76 height 12
select select "1"
click at [292, 89] on select "Select Cable / Satellite Services Collection Agency Credit Card Debt Debt Couns…" at bounding box center [330, 95] width 76 height 12
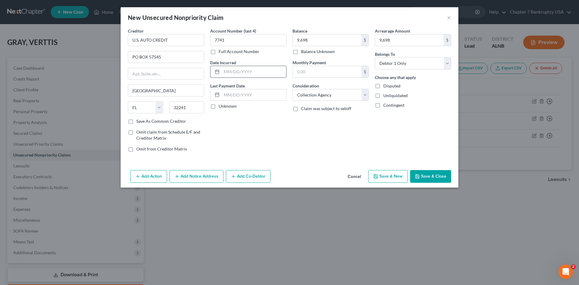
click at [237, 71] on input "text" at bounding box center [254, 71] width 64 height 11
type input "[DATE]"
click at [218, 107] on label "Unknown" at bounding box center [227, 106] width 18 height 6
click at [221, 107] on input "Unknown" at bounding box center [223, 105] width 4 height 4
click at [218, 107] on label "Unknown" at bounding box center [227, 106] width 18 height 6
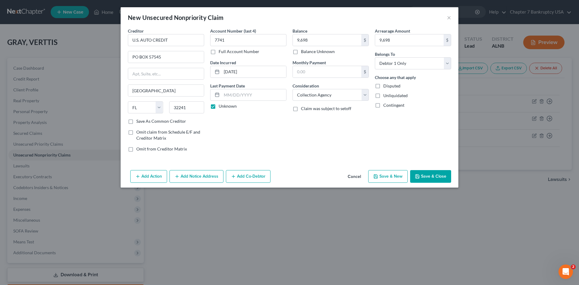
click at [221, 107] on input "Unknown" at bounding box center [223, 105] width 4 height 4
checkbox input "false"
click at [225, 97] on input "text" at bounding box center [254, 94] width 64 height 11
type input "[DATE]"
click at [224, 121] on div "Account Number (last 4) 7741 Full Account Number Date Incurred [DATE] Last Paym…" at bounding box center [248, 92] width 82 height 129
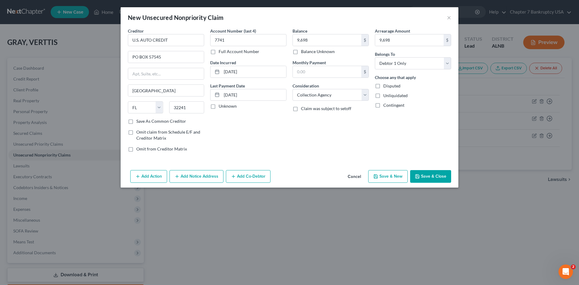
click at [433, 177] on button "Save & Close" at bounding box center [430, 176] width 41 height 13
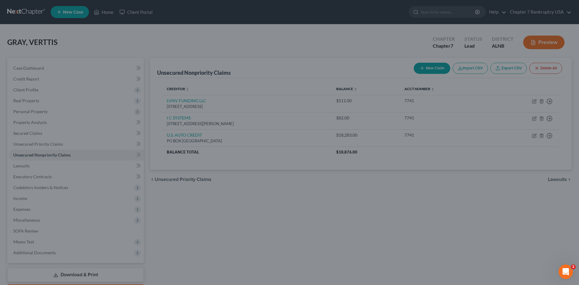
type input "9,698.00"
type input "0.00"
type input "9,698.00"
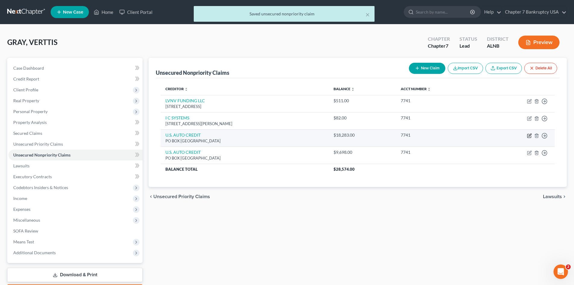
click at [528, 135] on icon "button" at bounding box center [529, 136] width 4 height 4
select select "9"
select select "4"
select select "0"
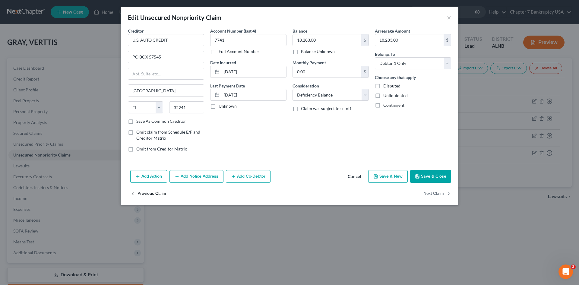
click at [153, 193] on button "Previous Claim" at bounding box center [148, 193] width 36 height 13
select select "24"
select select "1"
select select "0"
click at [153, 193] on button "Previous Claim" at bounding box center [148, 193] width 36 height 13
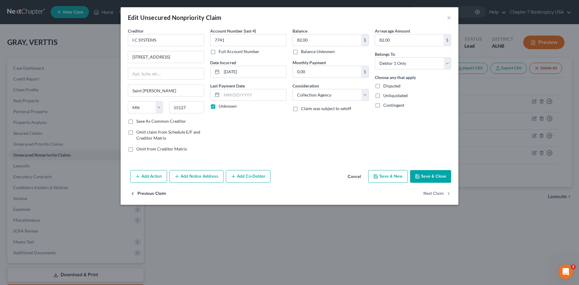
select select "42"
select select "4"
select select "0"
click at [337, 91] on select "Select Cable / Satellite Services Collection Agency Credit Card Debt Debt Couns…" at bounding box center [330, 95] width 76 height 12
select select "1"
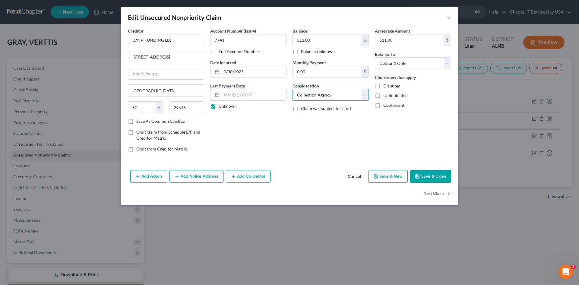
click at [292, 89] on select "Select Cable / Satellite Services Collection Agency Credit Card Debt Debt Couns…" at bounding box center [330, 95] width 76 height 12
click at [428, 175] on button "Save & Close" at bounding box center [430, 176] width 41 height 13
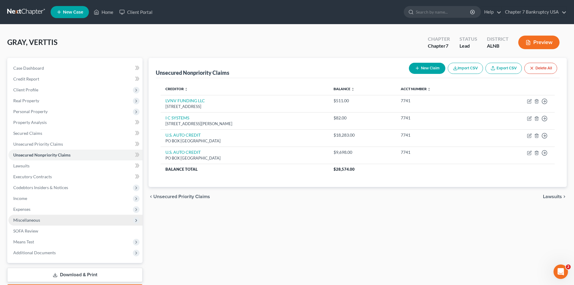
click at [28, 218] on span "Miscellaneous" at bounding box center [26, 219] width 27 height 5
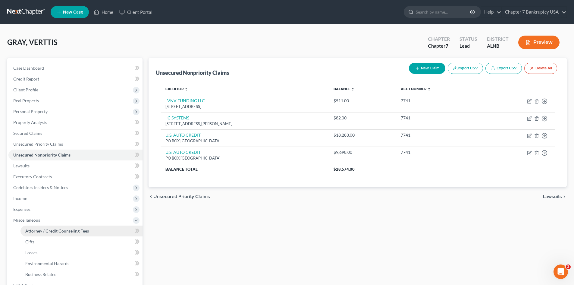
click at [52, 228] on span "Attorney / Credit Counseling Fees" at bounding box center [57, 230] width 64 height 5
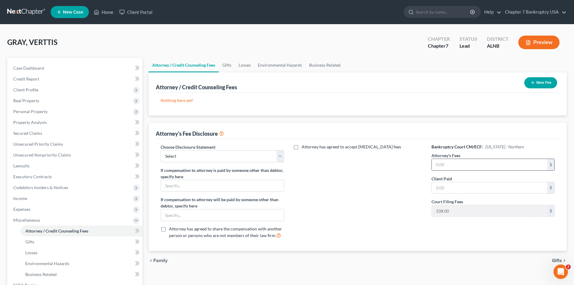
click at [470, 167] on input "text" at bounding box center [489, 164] width 115 height 11
type input "200.00"
click at [464, 185] on input "text" at bounding box center [489, 187] width 115 height 11
type input "200.00"
click at [211, 151] on select "Select CEO" at bounding box center [222, 156] width 123 height 12
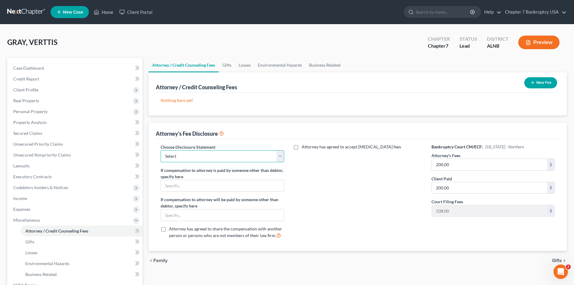
select select "0"
click at [161, 150] on select "Select CEO" at bounding box center [222, 156] width 123 height 12
click at [559, 260] on span "Gifts" at bounding box center [557, 260] width 10 height 5
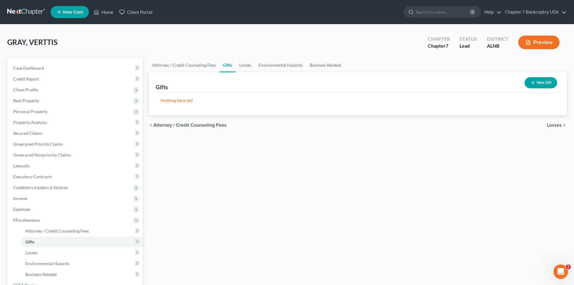
click at [186, 126] on span "Attorney / Credit Counseling Fees" at bounding box center [189, 125] width 73 height 5
select select "0"
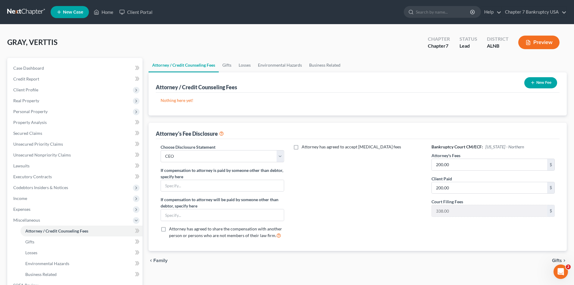
click at [159, 259] on span "Family" at bounding box center [160, 260] width 14 height 5
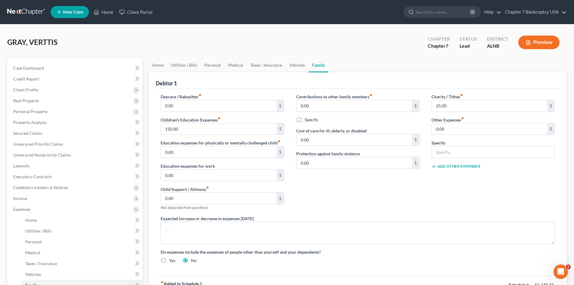
scroll to position [112, 0]
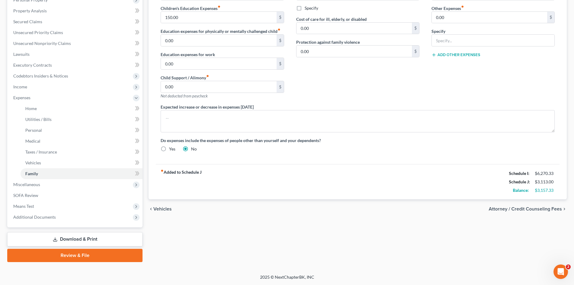
click at [529, 210] on span "Attorney / Credit Counseling Fees" at bounding box center [525, 208] width 73 height 5
select select "0"
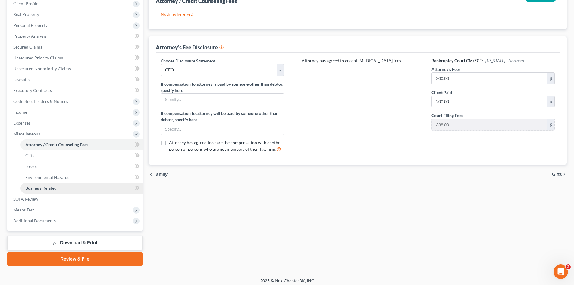
scroll to position [90, 0]
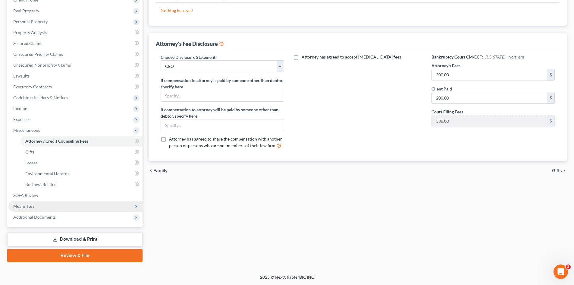
click at [26, 207] on span "Means Test" at bounding box center [23, 205] width 21 height 5
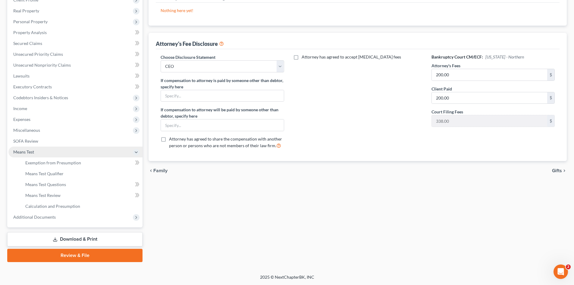
click at [49, 154] on span "Means Test" at bounding box center [75, 151] width 134 height 11
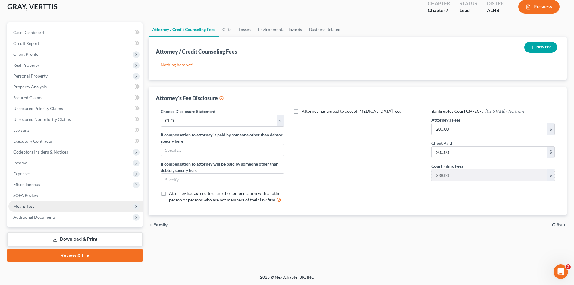
scroll to position [36, 0]
click at [34, 206] on span "Means Test" at bounding box center [75, 206] width 134 height 11
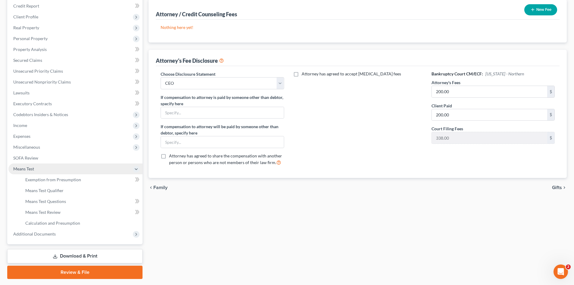
scroll to position [90, 0]
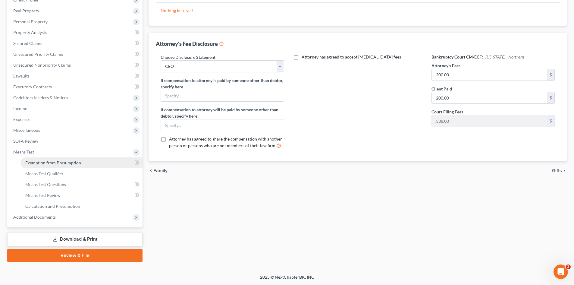
click at [56, 163] on span "Exemption from Presumption" at bounding box center [53, 162] width 56 height 5
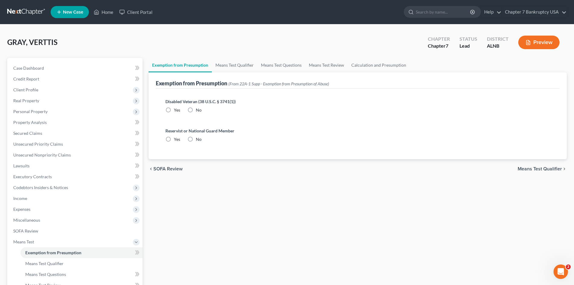
click at [196, 108] on label "No" at bounding box center [199, 110] width 6 height 6
click at [198, 108] on input "No" at bounding box center [200, 109] width 4 height 4
radio input "true"
click at [196, 137] on label "No" at bounding box center [199, 139] width 6 height 6
click at [198, 137] on input "No" at bounding box center [200, 138] width 4 height 4
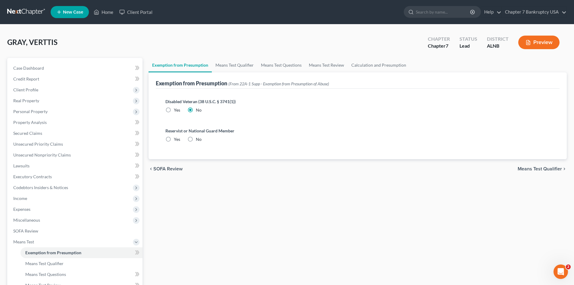
radio input "true"
click at [537, 169] on span "Means Test Qualifier" at bounding box center [540, 168] width 44 height 5
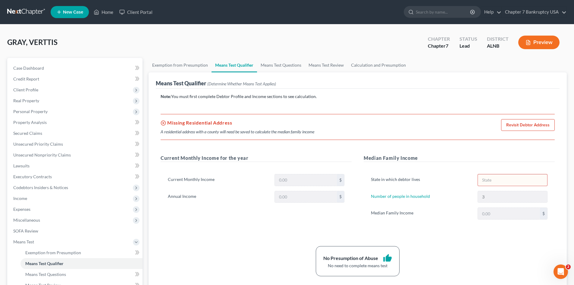
click at [529, 128] on link "Revisit Debtor Address" at bounding box center [528, 125] width 54 height 12
select select "0"
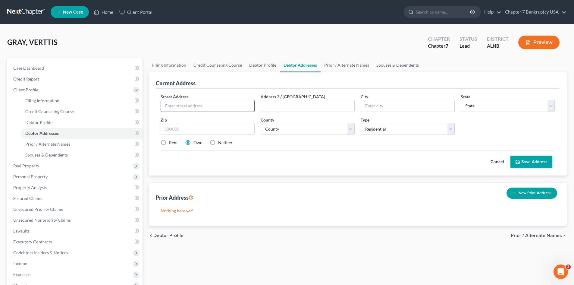
click at [203, 104] on input "text" at bounding box center [207, 105] width 93 height 11
type input "[STREET_ADDRESS]"
click at [195, 126] on input "text" at bounding box center [208, 129] width 94 height 12
type input "35071"
type input "Gardendale"
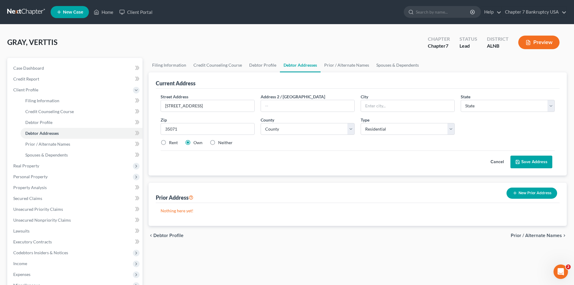
select select "0"
click at [218, 142] on label "Neither" at bounding box center [225, 143] width 14 height 6
click at [221, 142] on input "Neither" at bounding box center [223, 142] width 4 height 4
radio input "true"
click at [268, 144] on div "Rent Own Neither" at bounding box center [358, 143] width 400 height 6
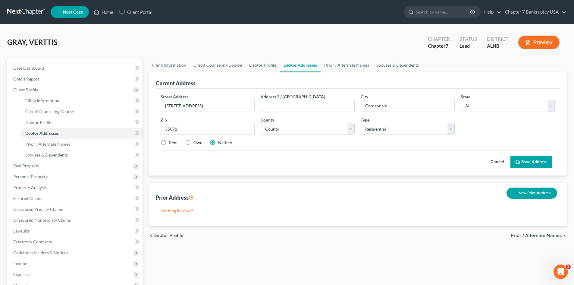
click at [169, 141] on label "Rent" at bounding box center [173, 143] width 9 height 6
click at [171, 141] on input "Rent" at bounding box center [173, 142] width 4 height 4
radio input "true"
click at [525, 164] on button "Save Address" at bounding box center [532, 162] width 42 height 13
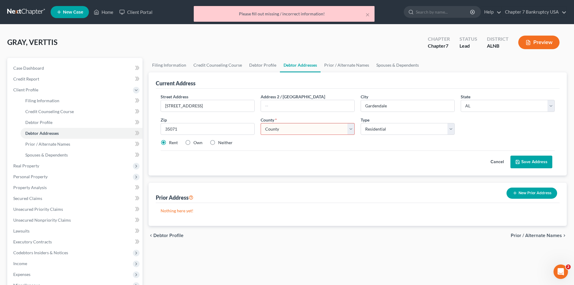
click at [310, 126] on select "County [GEOGRAPHIC_DATA] [GEOGRAPHIC_DATA] [GEOGRAPHIC_DATA] [GEOGRAPHIC_DATA] …" at bounding box center [308, 129] width 94 height 12
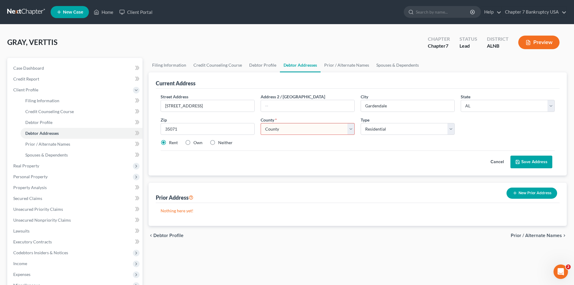
select select "36"
click at [261, 123] on select "County [GEOGRAPHIC_DATA] [GEOGRAPHIC_DATA] [GEOGRAPHIC_DATA] [GEOGRAPHIC_DATA] …" at bounding box center [308, 129] width 94 height 12
click at [356, 168] on div "Cancel Save Address" at bounding box center [358, 159] width 394 height 18
click at [536, 164] on button "Save Address" at bounding box center [532, 162] width 42 height 13
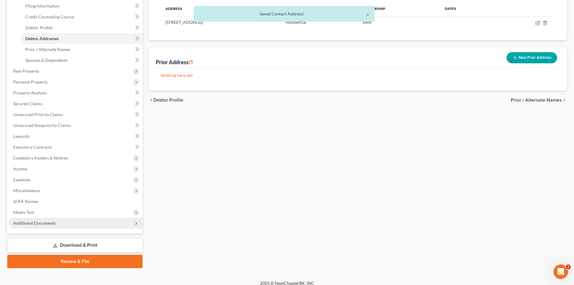
scroll to position [101, 0]
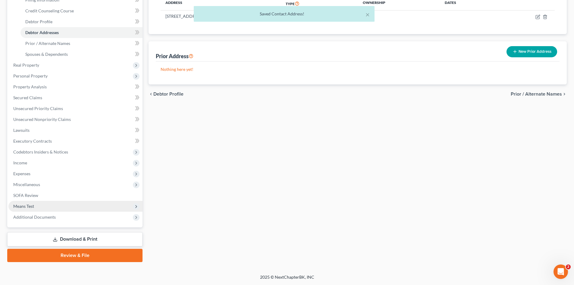
click at [34, 206] on span "Means Test" at bounding box center [75, 206] width 134 height 11
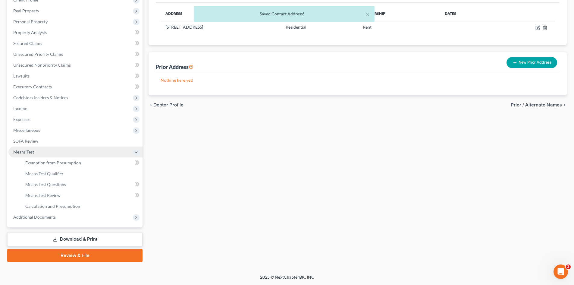
scroll to position [90, 0]
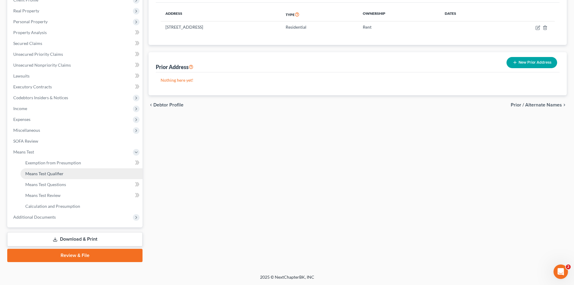
click at [51, 173] on span "Means Test Qualifier" at bounding box center [44, 173] width 38 height 5
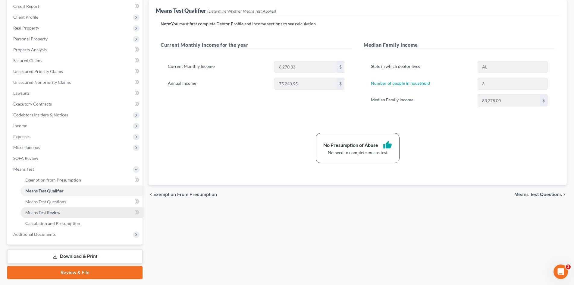
scroll to position [90, 0]
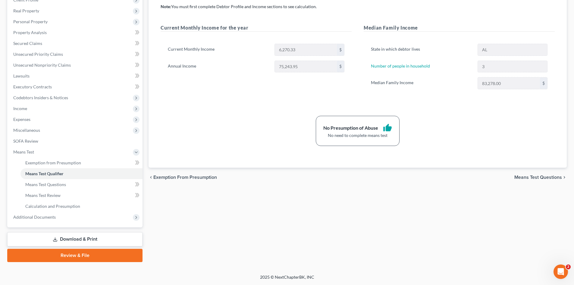
click at [77, 237] on link "Download & Print" at bounding box center [74, 239] width 135 height 14
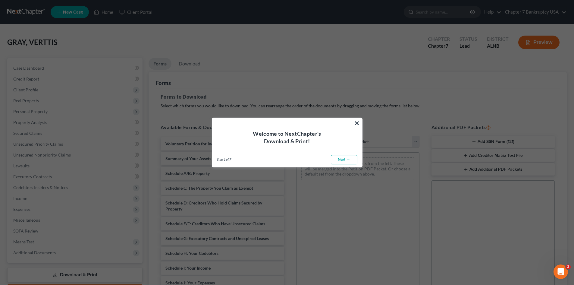
click at [343, 161] on link "Next →" at bounding box center [344, 160] width 27 height 10
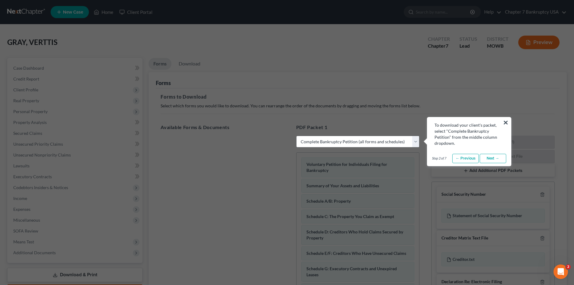
click at [499, 158] on link "Next →" at bounding box center [493, 159] width 27 height 10
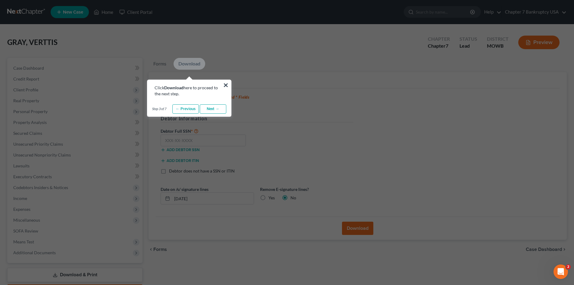
click at [217, 109] on link "Next →" at bounding box center [213, 109] width 27 height 10
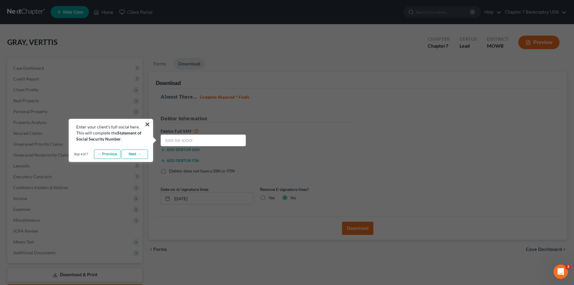
click at [131, 151] on link "Next →" at bounding box center [134, 154] width 27 height 10
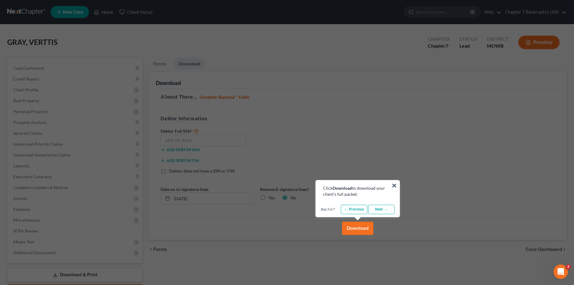
click at [379, 208] on link "Next →" at bounding box center [381, 210] width 27 height 10
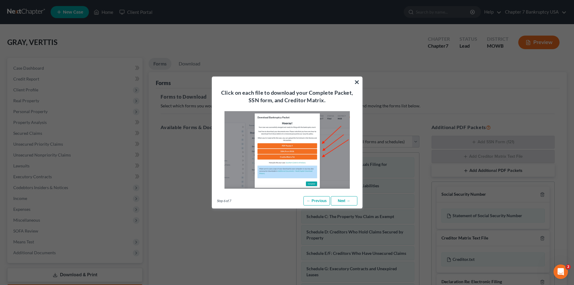
click at [344, 198] on link "Next →" at bounding box center [344, 201] width 27 height 10
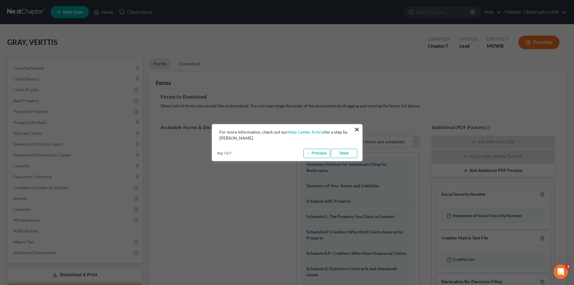
click at [354, 155] on link "Done" at bounding box center [344, 154] width 27 height 10
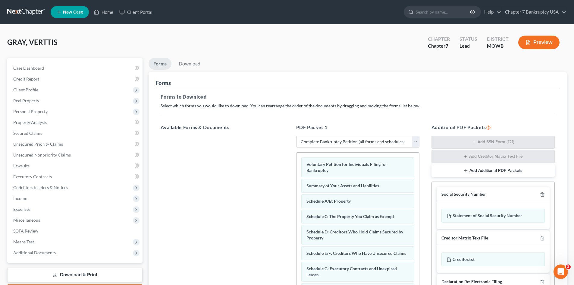
click at [345, 141] on select "Choose Default Petition PDF Packet Complete Bankruptcy Petition (all forms and …" at bounding box center [357, 142] width 123 height 12
click at [296, 136] on select "Choose Default Petition PDF Packet Complete Bankruptcy Petition (all forms and …" at bounding box center [357, 142] width 123 height 12
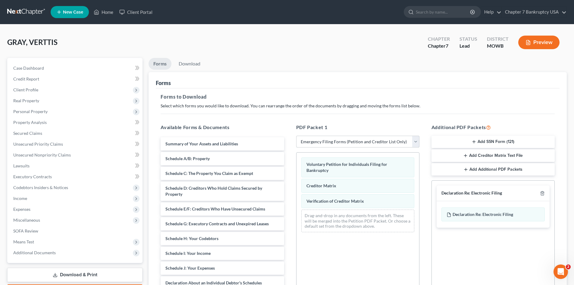
click at [343, 141] on select "Choose Default Petition PDF Packet Complete Bankruptcy Petition (all forms and …" at bounding box center [357, 142] width 123 height 12
select select "0"
click at [296, 136] on select "Choose Default Petition PDF Packet Complete Bankruptcy Petition (all forms and …" at bounding box center [357, 142] width 123 height 12
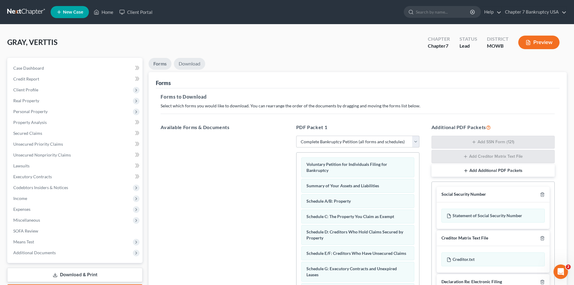
click at [191, 66] on link "Download" at bounding box center [189, 64] width 31 height 12
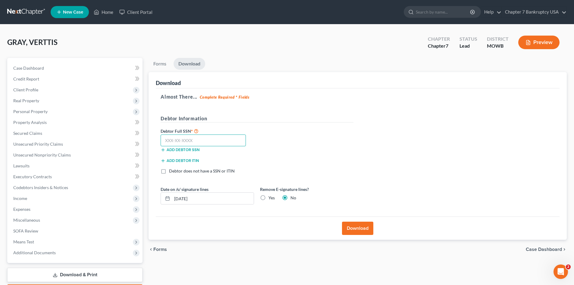
click at [191, 144] on input "text" at bounding box center [203, 140] width 85 height 12
type input "418-37-7741"
click at [269, 196] on label "Yes" at bounding box center [272, 198] width 6 height 6
click at [271, 196] on input "Yes" at bounding box center [273, 197] width 4 height 4
radio input "true"
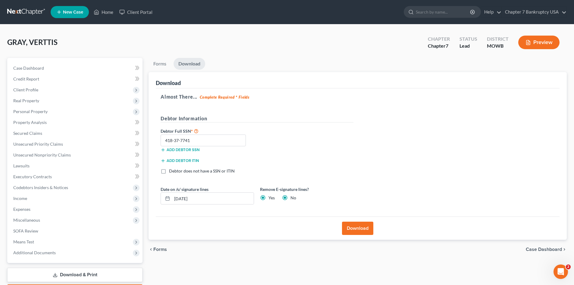
radio input "false"
click at [353, 227] on button "Download" at bounding box center [357, 228] width 31 height 13
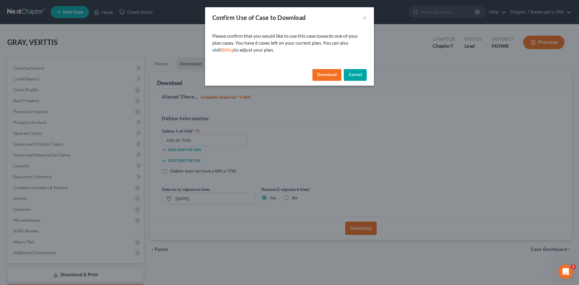
click at [327, 72] on button "Download" at bounding box center [326, 75] width 29 height 12
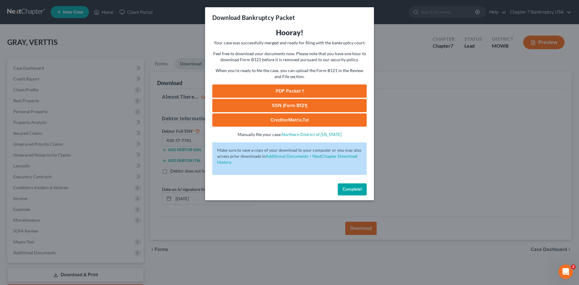
click at [294, 104] on link "SSN (Form B121)" at bounding box center [289, 105] width 154 height 13
click at [357, 190] on span "Complete!" at bounding box center [351, 189] width 19 height 5
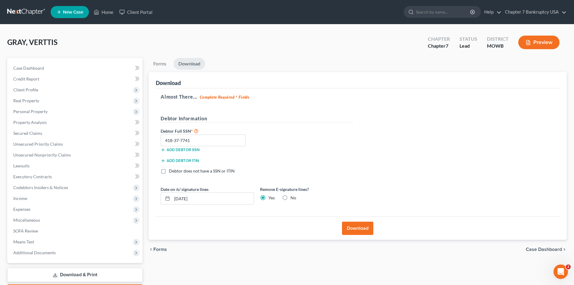
click at [37, 44] on span "GRAY, VERTTIS" at bounding box center [32, 42] width 50 height 9
click at [30, 66] on span "Case Dashboard" at bounding box center [28, 67] width 31 height 5
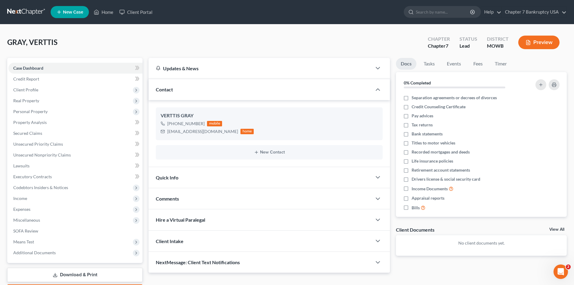
click at [174, 90] on div "Contact" at bounding box center [260, 89] width 223 height 21
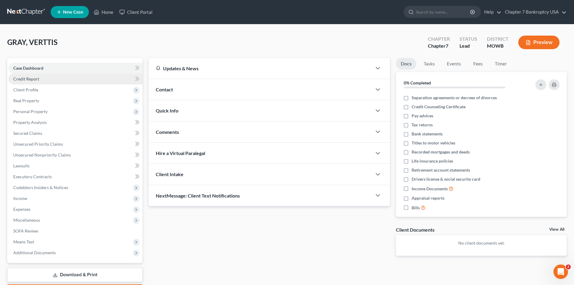
drag, startPoint x: 172, startPoint y: 86, endPoint x: 88, endPoint y: 80, distance: 84.3
click at [172, 86] on div "Contact" at bounding box center [260, 89] width 223 height 21
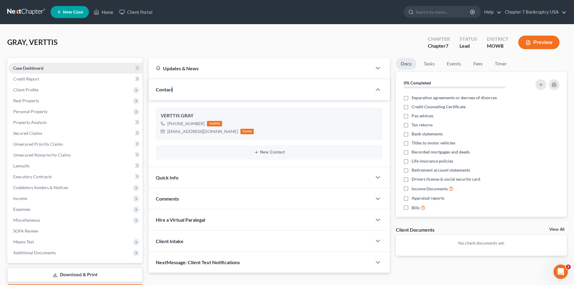
click at [34, 67] on span "Case Dashboard" at bounding box center [28, 67] width 30 height 5
click at [41, 43] on span "GRAY, VERTTIS" at bounding box center [32, 42] width 50 height 9
click at [27, 77] on span "Credit Report" at bounding box center [26, 78] width 26 height 5
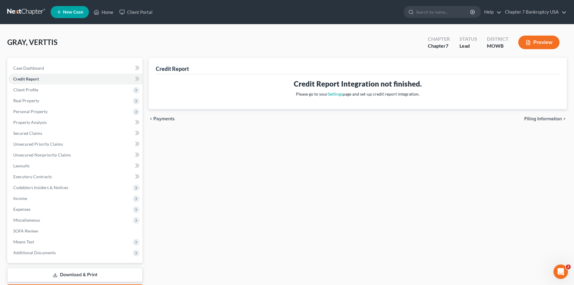
click at [159, 120] on span "Payments" at bounding box center [163, 118] width 21 height 5
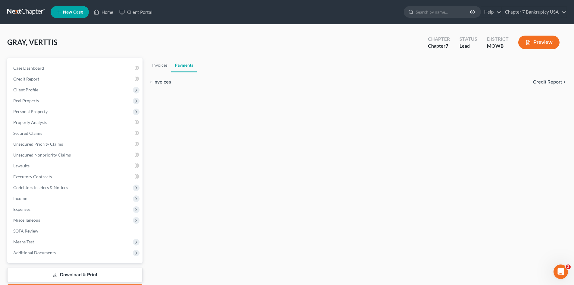
click at [158, 81] on span "Invoices" at bounding box center [162, 82] width 18 height 5
click at [31, 71] on link "Case Dashboard" at bounding box center [75, 68] width 134 height 11
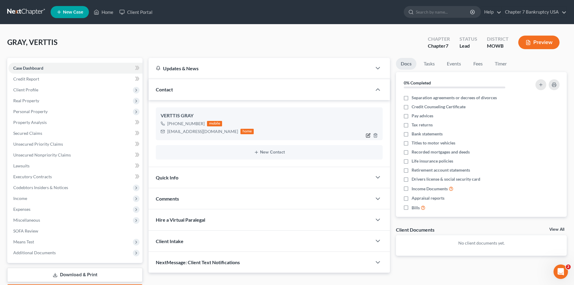
click at [369, 135] on icon "button" at bounding box center [368, 135] width 5 height 5
select select "0"
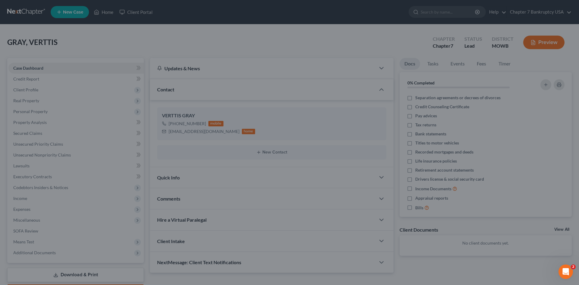
click at [308, 133] on div "Edit Contact × Phone Email Pronouns Phone Number * [PHONE_NUMBER] Ext. Phone La…" at bounding box center [289, 142] width 579 height 285
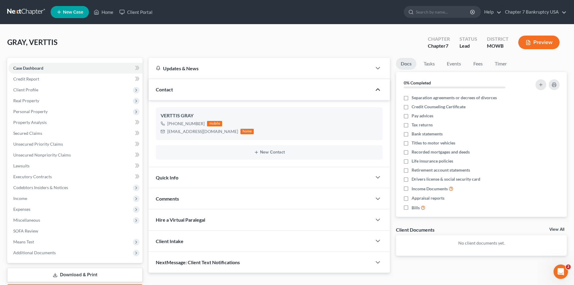
click at [379, 89] on icon "button" at bounding box center [377, 89] width 7 height 7
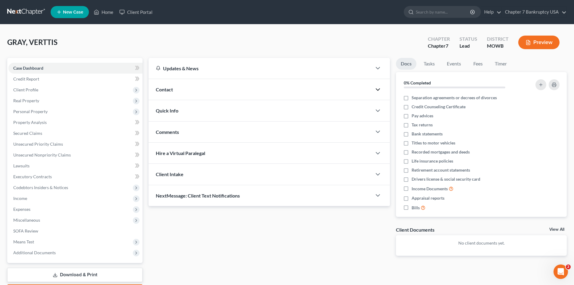
click at [379, 89] on polyline "button" at bounding box center [378, 90] width 4 height 2
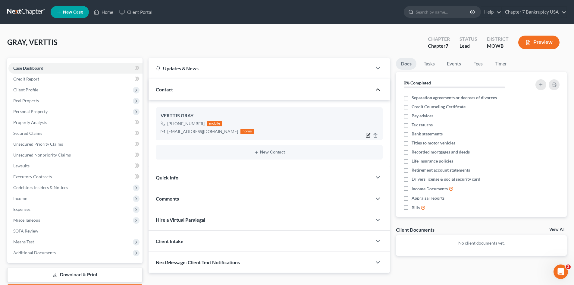
click at [367, 134] on icon "button" at bounding box center [368, 135] width 5 height 5
select select "0"
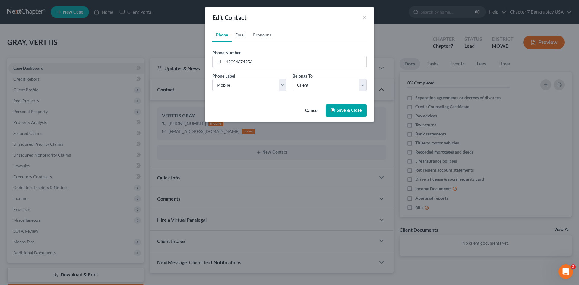
click at [240, 34] on link "Email" at bounding box center [240, 35] width 18 height 14
click at [265, 34] on link "Pronouns" at bounding box center [262, 35] width 26 height 14
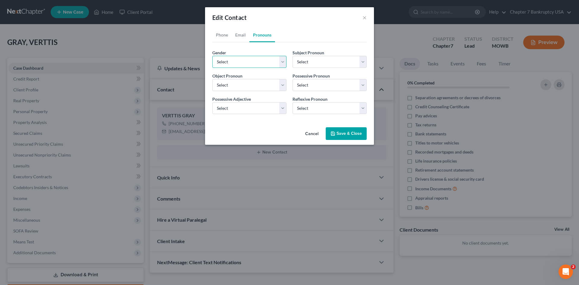
click at [273, 58] on select "Select [DEMOGRAPHIC_DATA] [DEMOGRAPHIC_DATA] [DEMOGRAPHIC_DATA] More Than One P…" at bounding box center [249, 62] width 74 height 12
select select "1"
click at [212, 56] on select "Select [DEMOGRAPHIC_DATA] [DEMOGRAPHIC_DATA] [DEMOGRAPHIC_DATA] More Than One P…" at bounding box center [249, 62] width 74 height 12
select select "1"
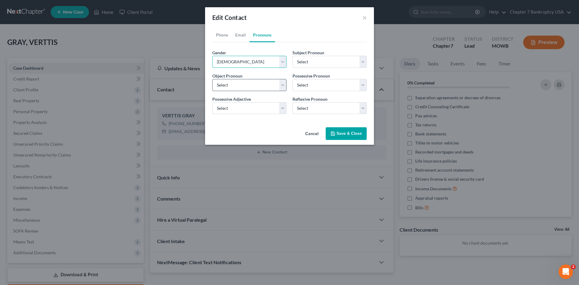
select select "1"
click at [349, 132] on button "Save & Close" at bounding box center [345, 133] width 41 height 13
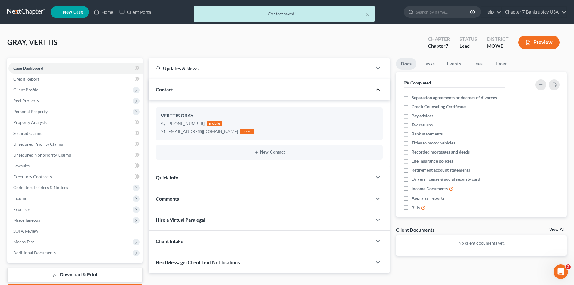
click at [42, 42] on span "GRAY, VERTTIS" at bounding box center [32, 42] width 50 height 9
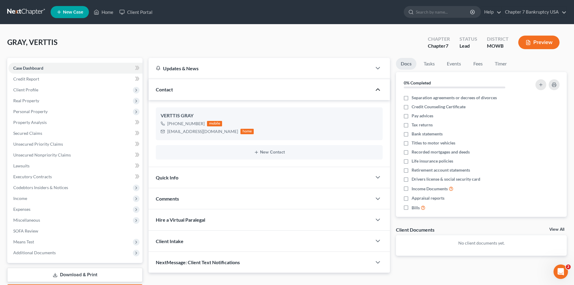
click at [33, 12] on link at bounding box center [26, 12] width 39 height 11
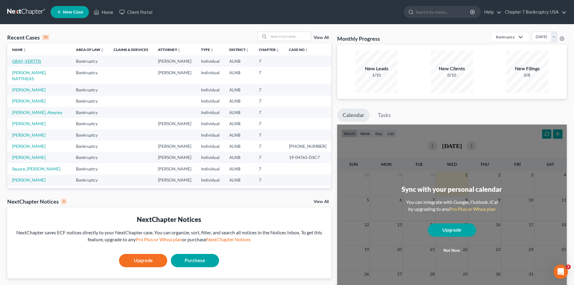
click at [32, 61] on link "GRAY, VERTTIS" at bounding box center [26, 60] width 29 height 5
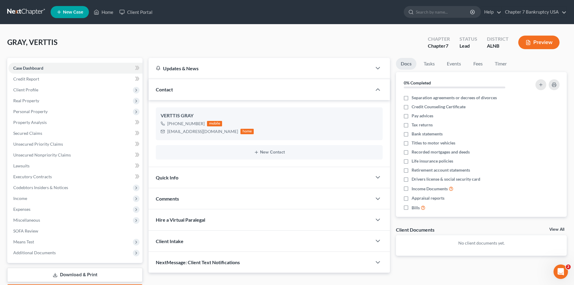
click at [31, 40] on span "GRAY, VERTTIS" at bounding box center [32, 42] width 50 height 9
click at [30, 89] on span "Client Profile" at bounding box center [25, 89] width 25 height 5
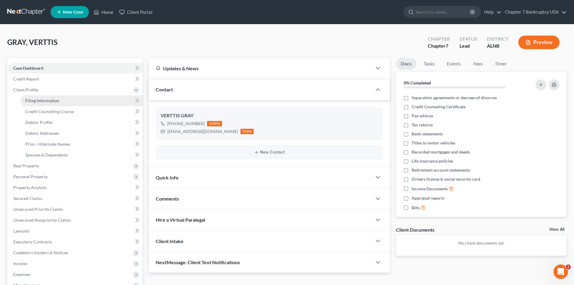
click at [36, 99] on span "Filing Information" at bounding box center [42, 100] width 34 height 5
select select "1"
select select "0"
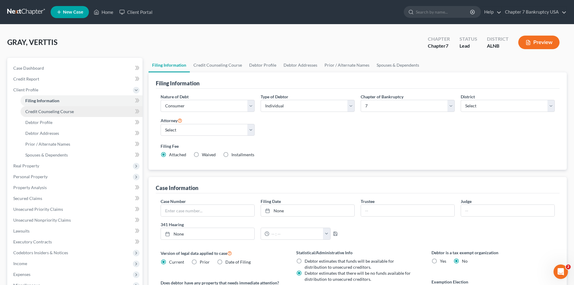
click at [42, 109] on span "Credit Counseling Course" at bounding box center [49, 111] width 49 height 5
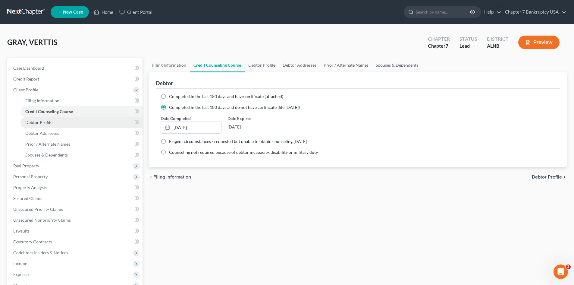
click at [42, 122] on span "Debtor Profile" at bounding box center [38, 122] width 27 height 5
select select "0"
select select "2"
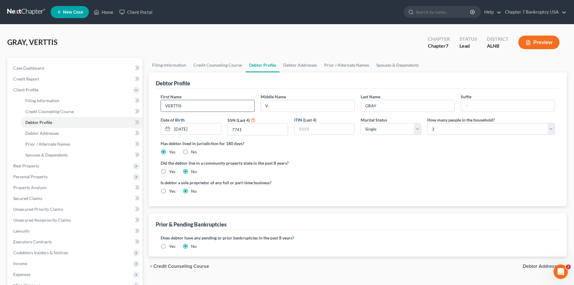
click at [176, 105] on input "VERTTIS" at bounding box center [207, 105] width 93 height 11
type input "[PERSON_NAME]"
click at [363, 161] on label "Did the debtor live in a community property state in the past 8 years?" at bounding box center [358, 163] width 394 height 6
click at [368, 160] on label "Did the debtor live in a community property state in the past 8 years?" at bounding box center [358, 163] width 394 height 6
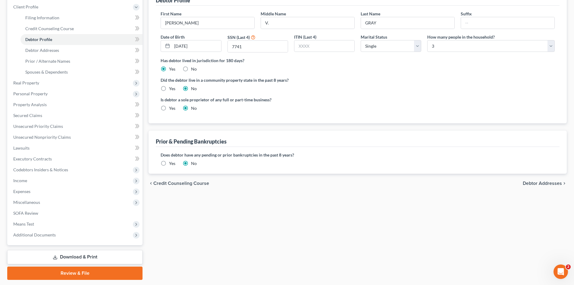
scroll to position [90, 0]
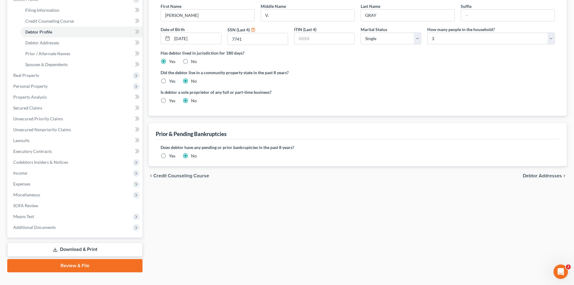
click at [532, 175] on span "Debtor Addresses" at bounding box center [542, 175] width 39 height 5
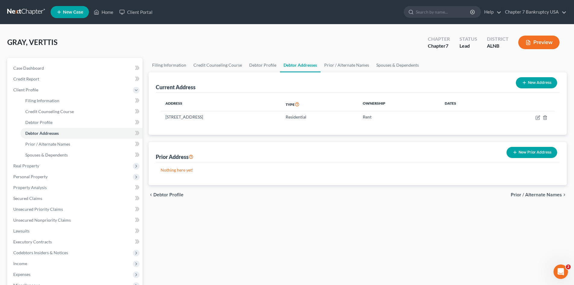
click at [170, 194] on span "Debtor Profile" at bounding box center [168, 194] width 30 height 5
select select "0"
select select "2"
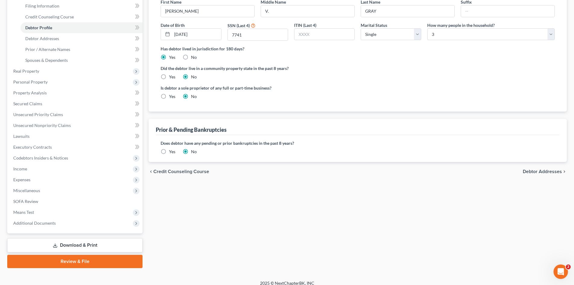
scroll to position [101, 0]
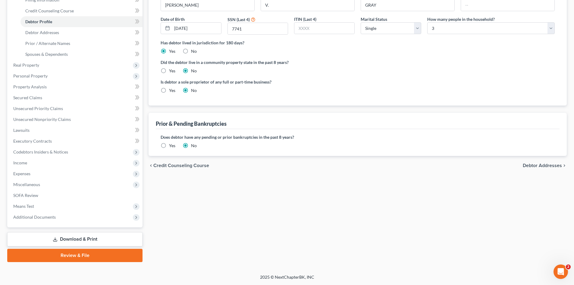
click at [545, 166] on span "Debtor Addresses" at bounding box center [542, 165] width 39 height 5
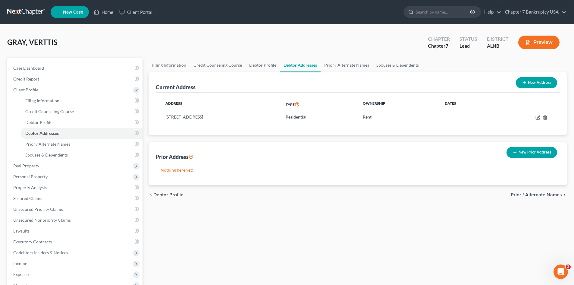
click at [538, 193] on span "Prior / Alternate Names" at bounding box center [536, 194] width 51 height 5
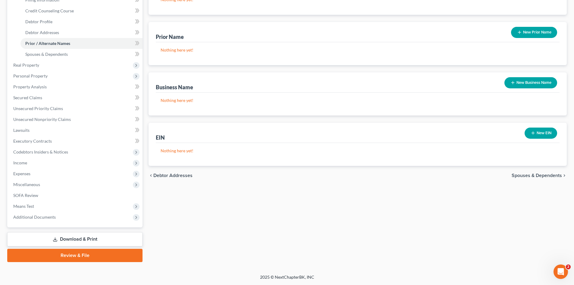
click at [528, 175] on span "Spouses & Dependents" at bounding box center [537, 175] width 50 height 5
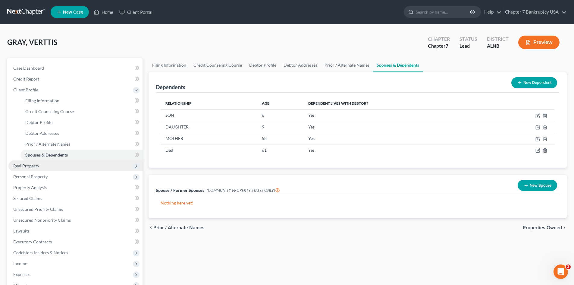
click at [27, 168] on span "Real Property" at bounding box center [75, 165] width 134 height 11
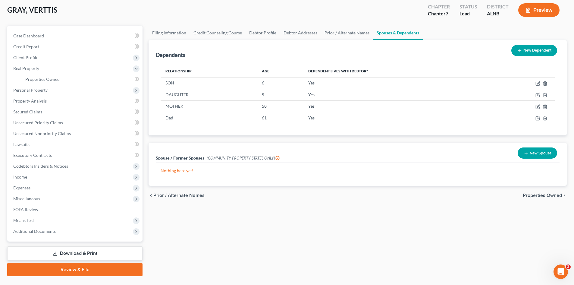
scroll to position [46, 0]
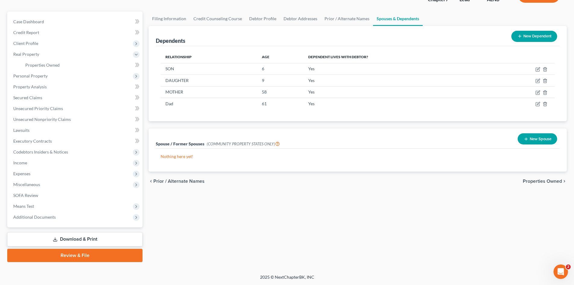
click at [80, 238] on link "Download & Print" at bounding box center [74, 239] width 135 height 14
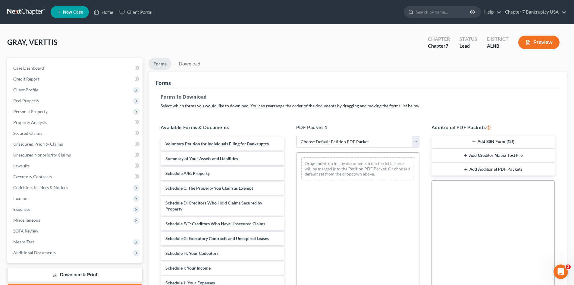
click at [359, 142] on select "Choose Default Petition PDF Packet Complete Bankruptcy Petition (all forms and …" at bounding box center [357, 142] width 123 height 12
select select "0"
click at [296, 136] on select "Choose Default Petition PDF Packet Complete Bankruptcy Petition (all forms and …" at bounding box center [357, 142] width 123 height 12
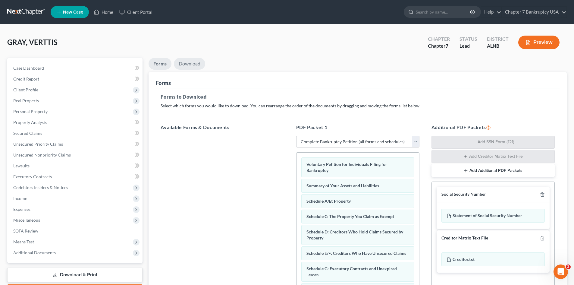
click at [190, 64] on link "Download" at bounding box center [189, 64] width 31 height 12
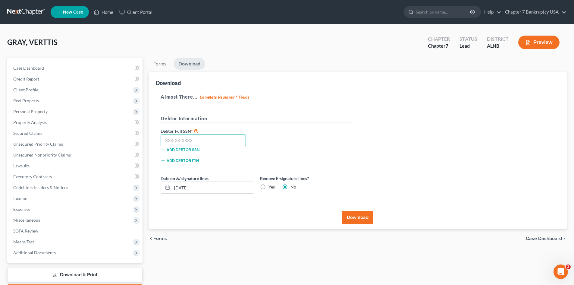
click at [180, 141] on input "text" at bounding box center [203, 140] width 85 height 12
type input "418-37-7741"
drag, startPoint x: 263, startPoint y: 185, endPoint x: 270, endPoint y: 189, distance: 8.1
click at [269, 186] on label "Yes" at bounding box center [272, 187] width 6 height 6
click at [271, 186] on input "Yes" at bounding box center [273, 186] width 4 height 4
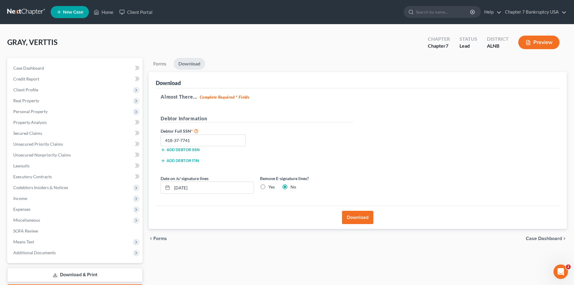
radio input "true"
radio input "false"
click at [360, 220] on button "Download" at bounding box center [357, 217] width 31 height 13
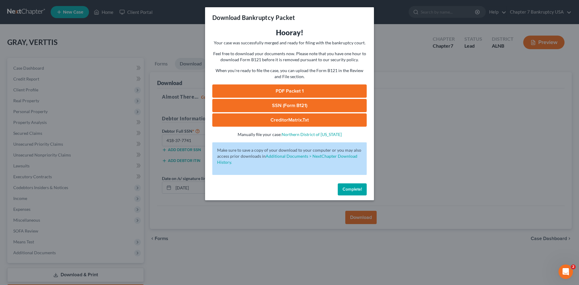
click at [275, 106] on link "SSN (Form B121)" at bounding box center [289, 105] width 154 height 13
click at [291, 89] on link "PDF Packet 1" at bounding box center [289, 90] width 154 height 13
click at [347, 191] on span "Complete!" at bounding box center [351, 189] width 19 height 5
